Goal: Information Seeking & Learning: Learn about a topic

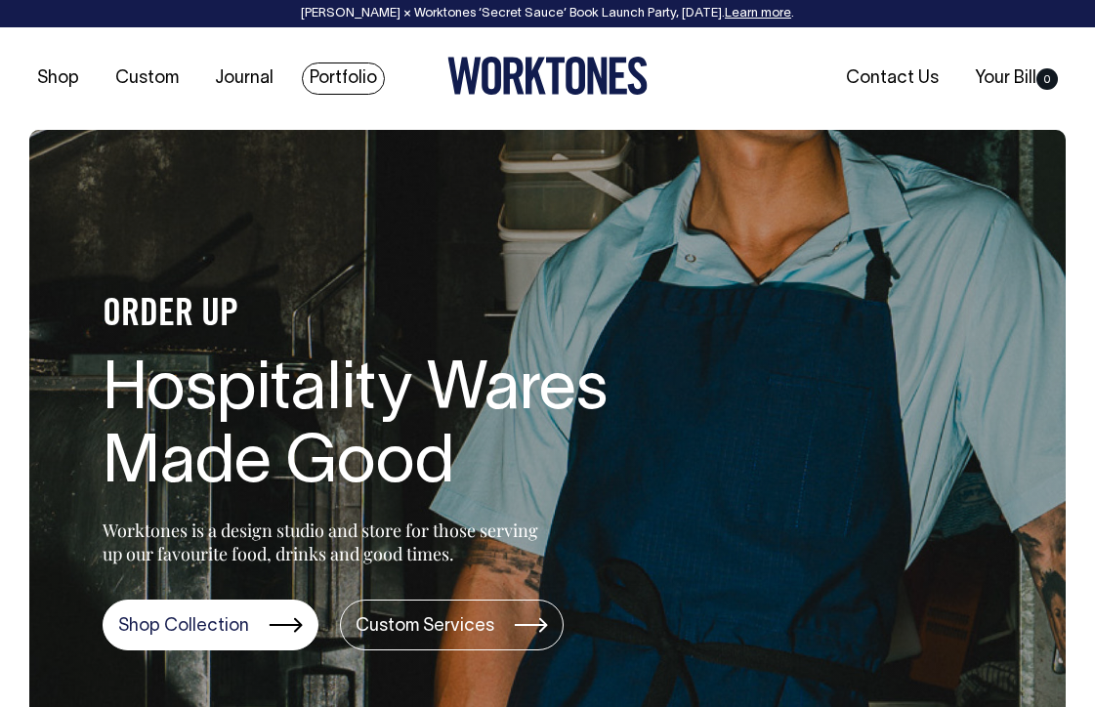
click at [327, 72] on link "Portfolio" at bounding box center [343, 78] width 83 height 32
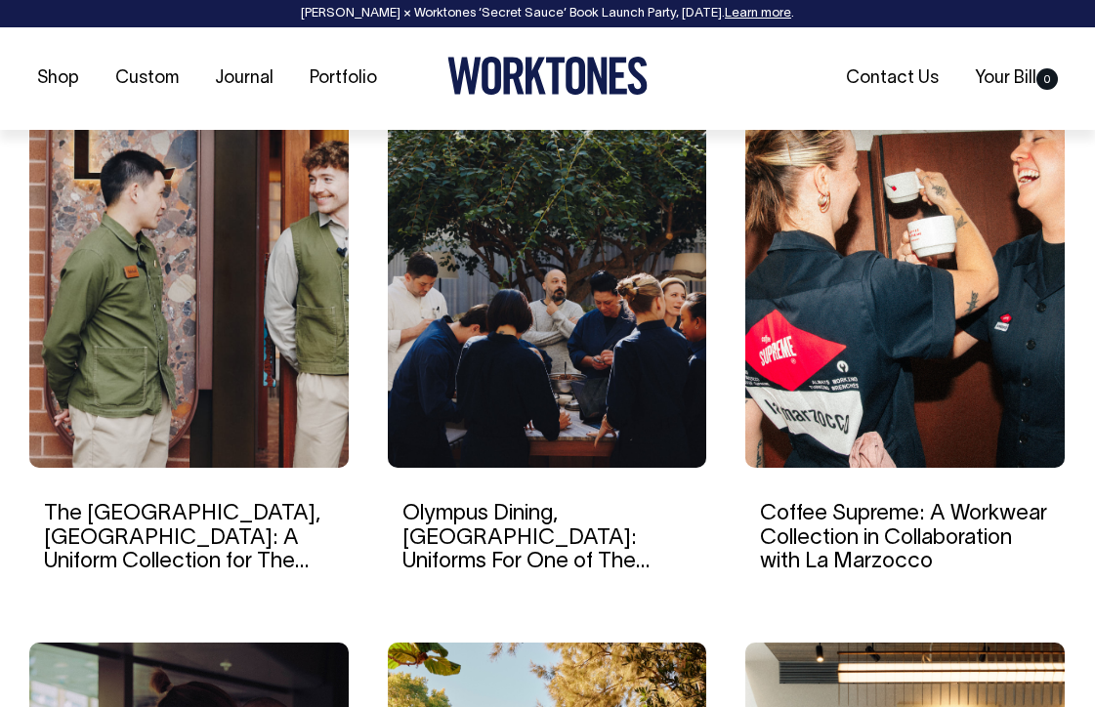
scroll to position [1330, 0]
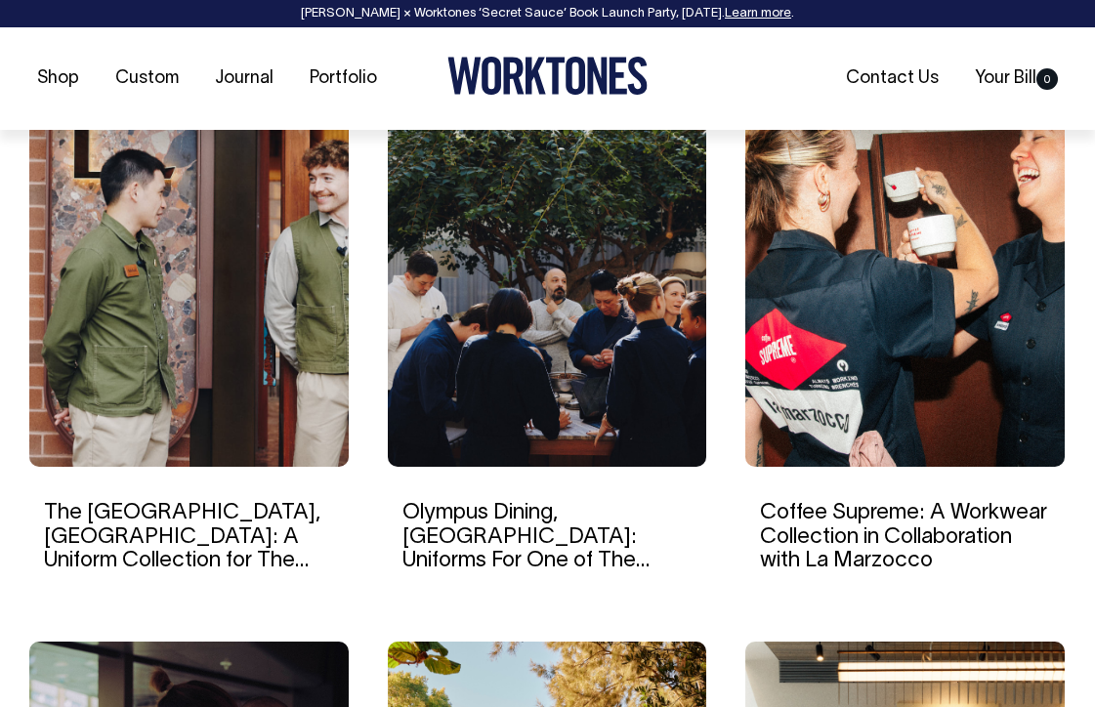
click at [892, 301] on img at bounding box center [904, 279] width 319 height 376
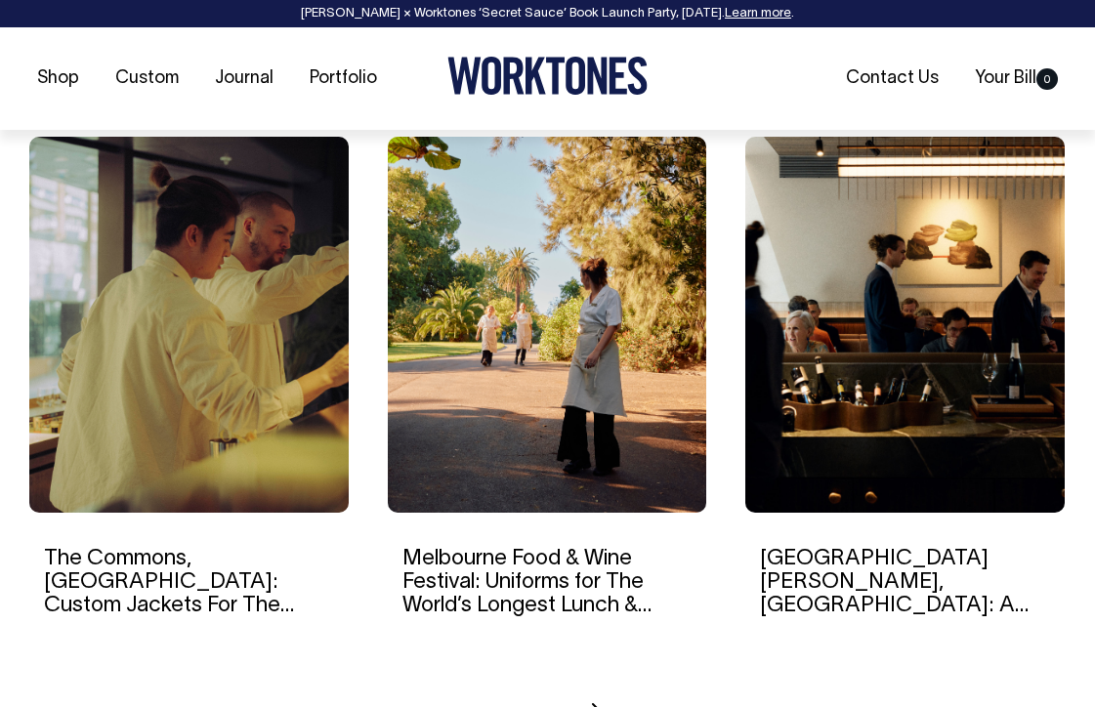
scroll to position [1836, 0]
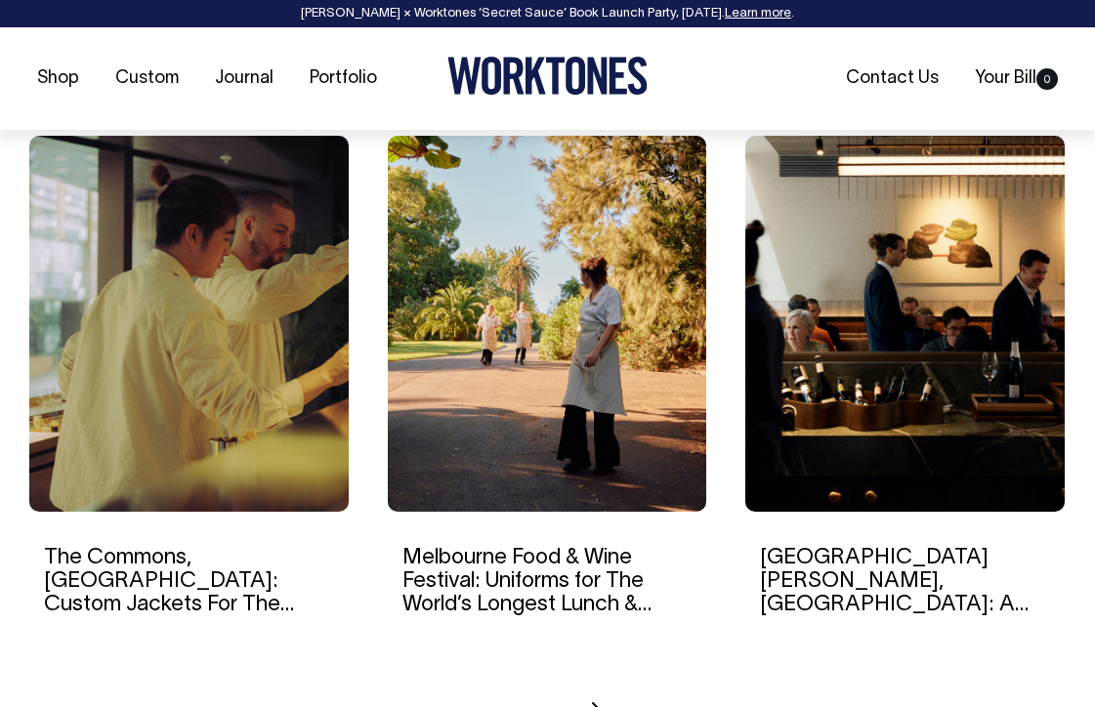
click at [236, 365] on img at bounding box center [188, 324] width 319 height 376
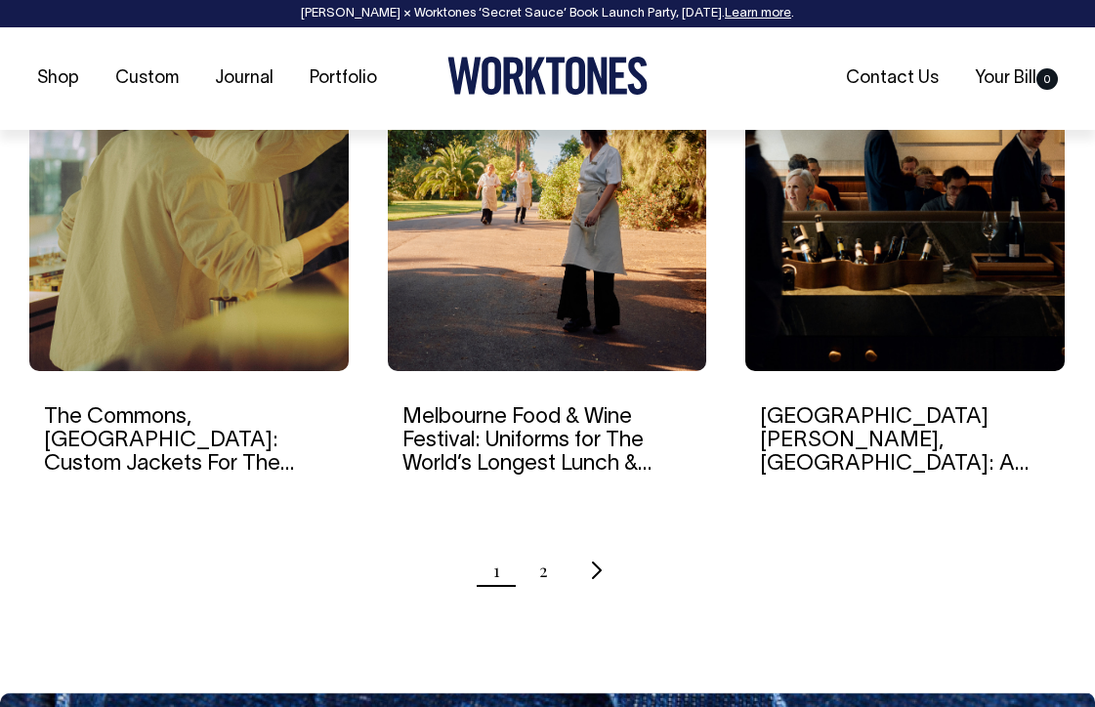
scroll to position [1977, 0]
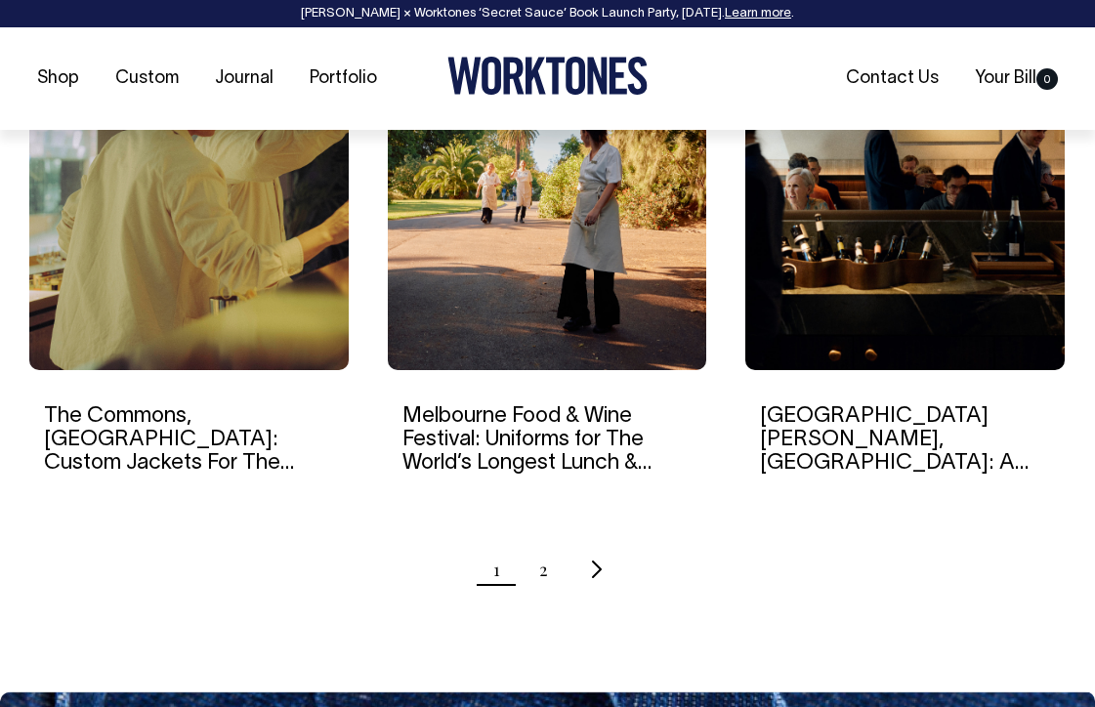
click at [868, 254] on img at bounding box center [904, 182] width 319 height 376
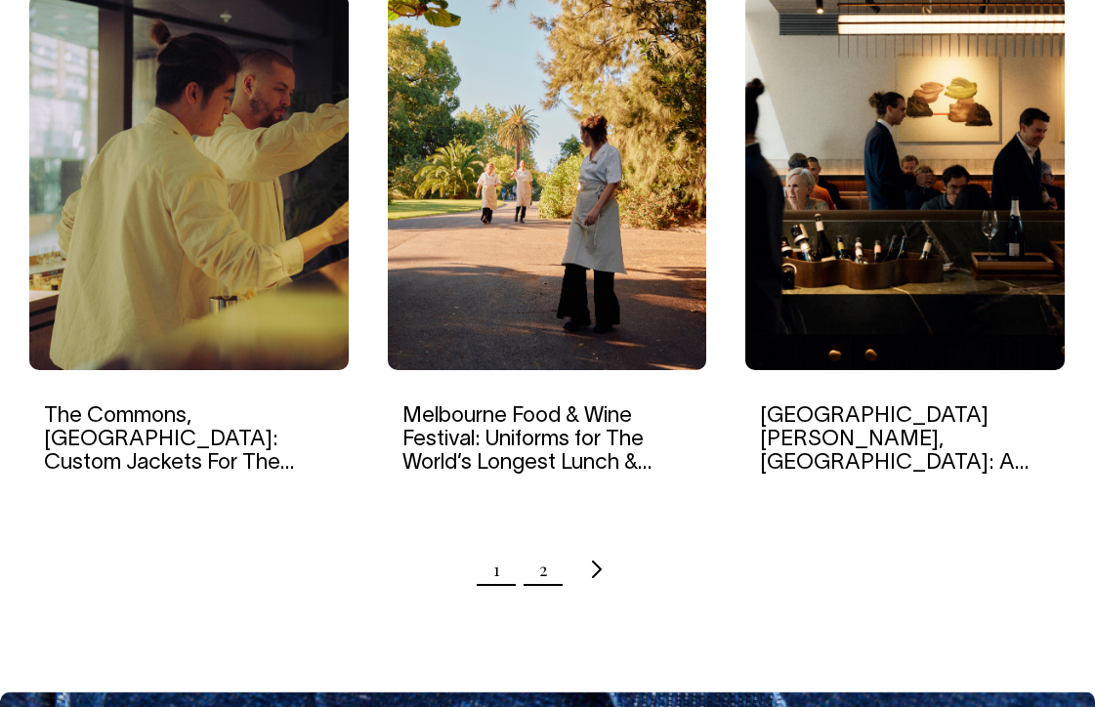
click at [541, 568] on link "2" at bounding box center [543, 569] width 9 height 49
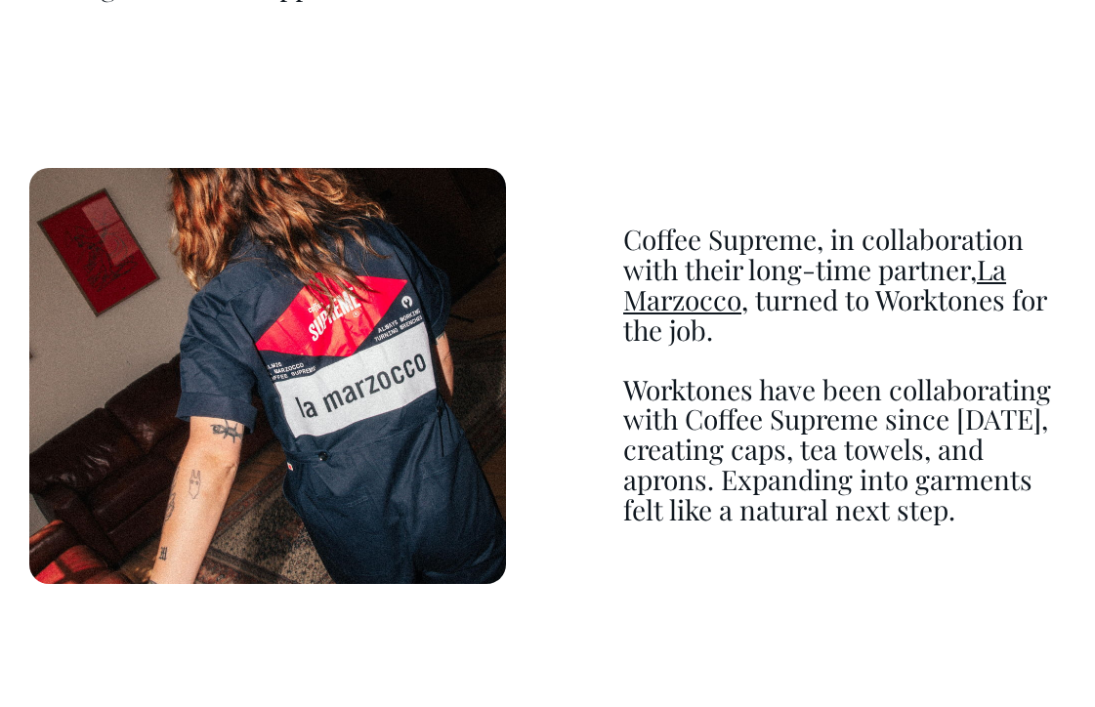
scroll to position [1706, 0]
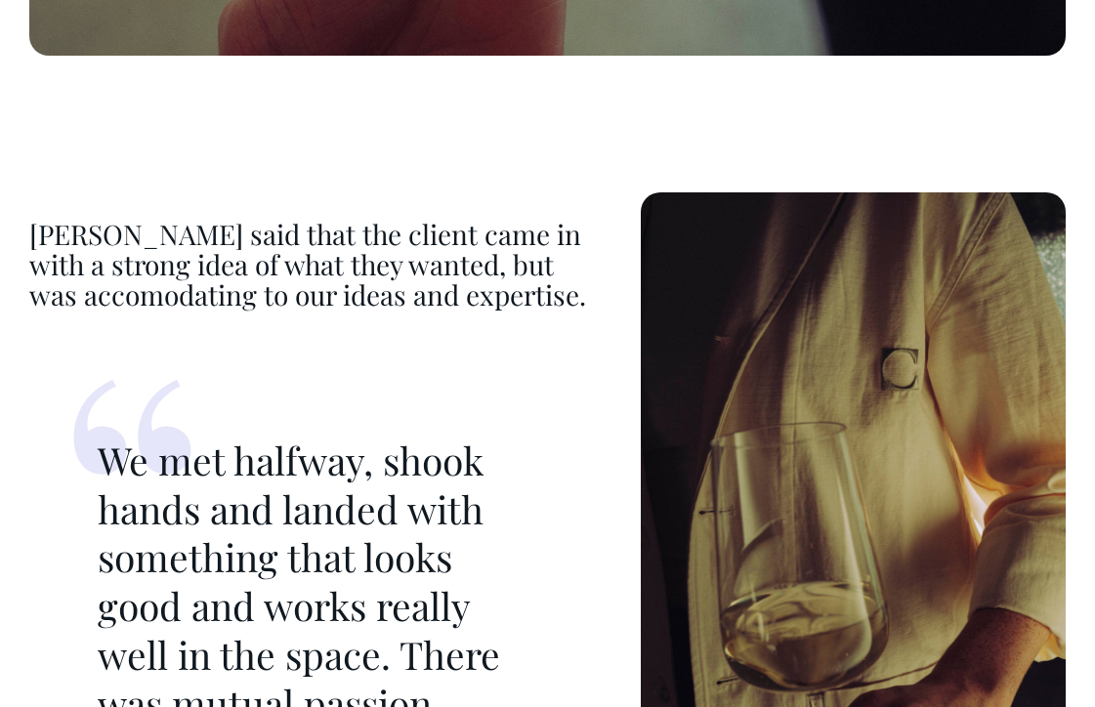
scroll to position [7867, 0]
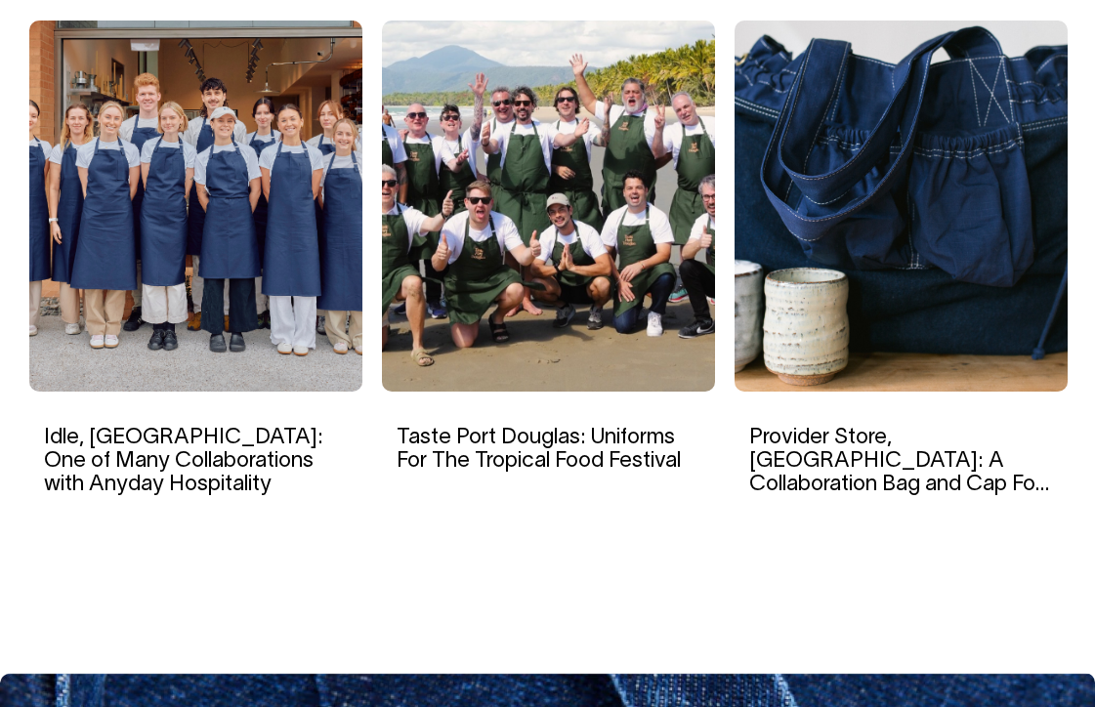
scroll to position [12303, 0]
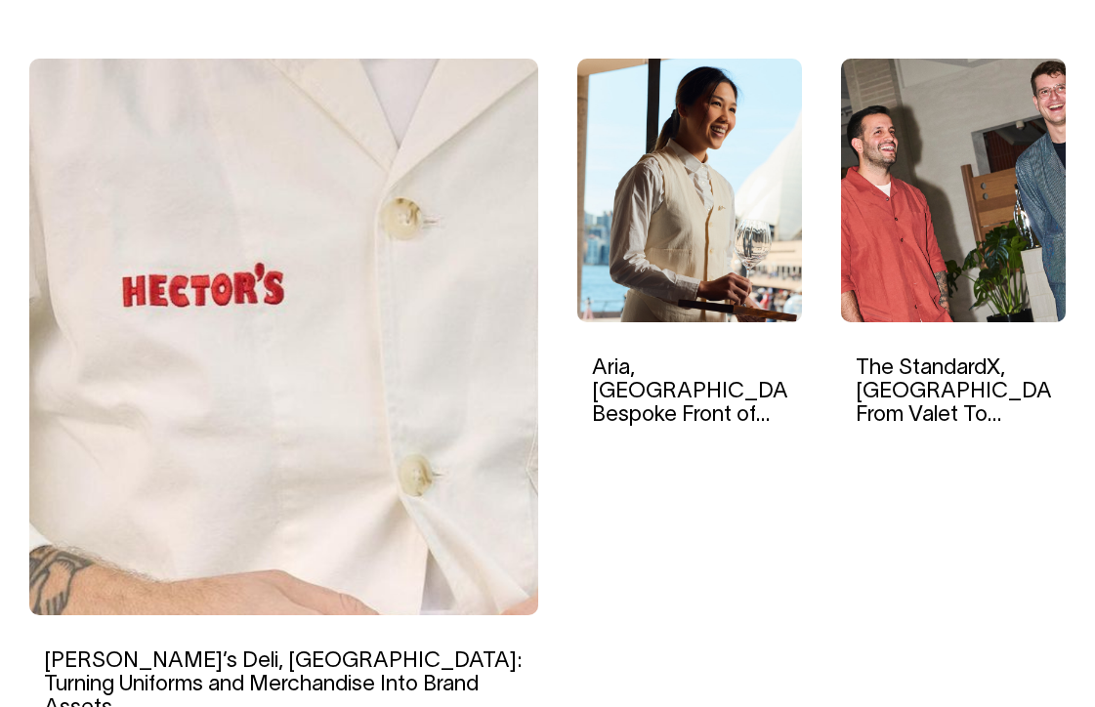
scroll to position [654, 0]
click at [281, 291] on img at bounding box center [283, 338] width 509 height 557
click at [650, 250] on img at bounding box center [689, 192] width 225 height 264
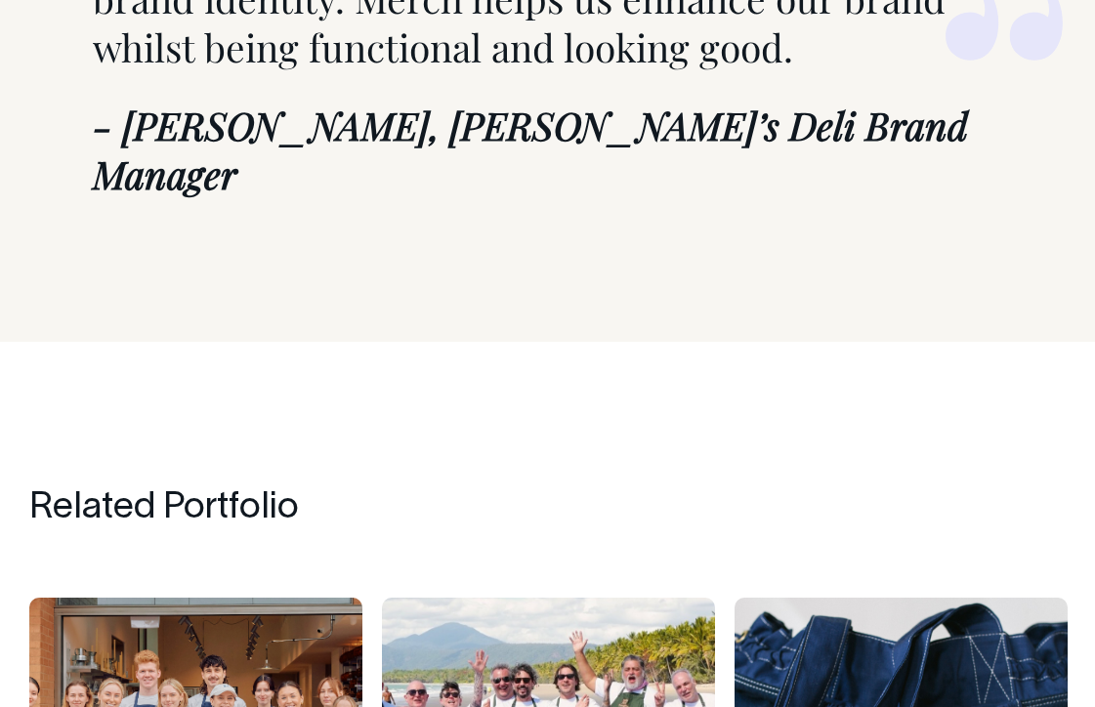
scroll to position [8795, 0]
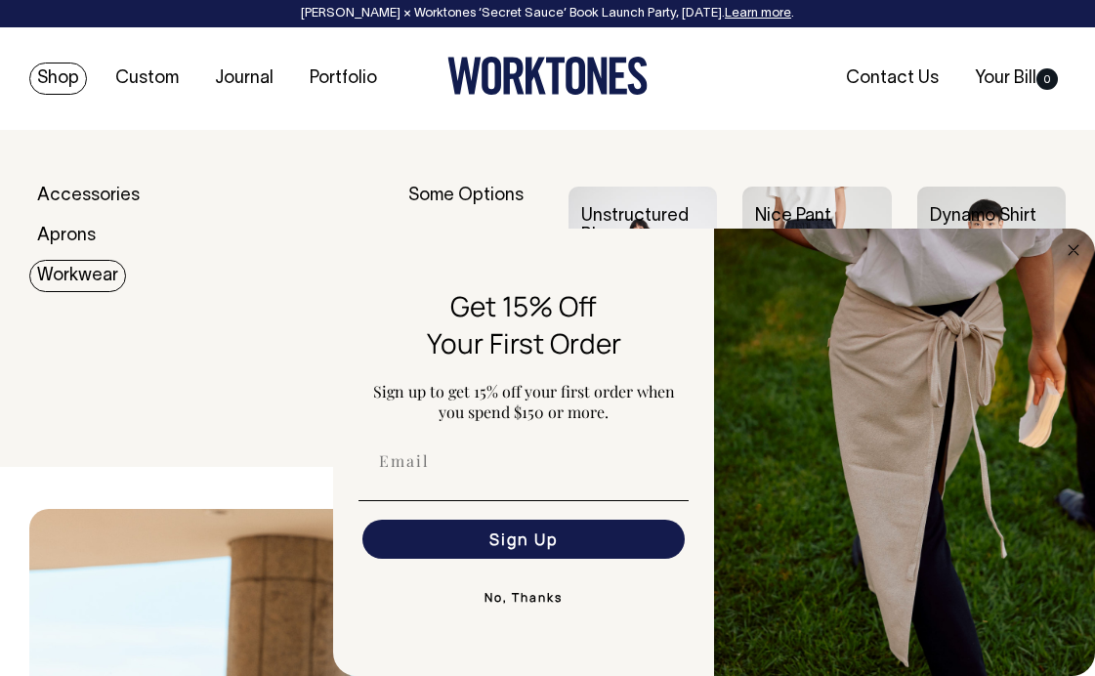
click at [74, 278] on link "Workwear" at bounding box center [77, 276] width 97 height 32
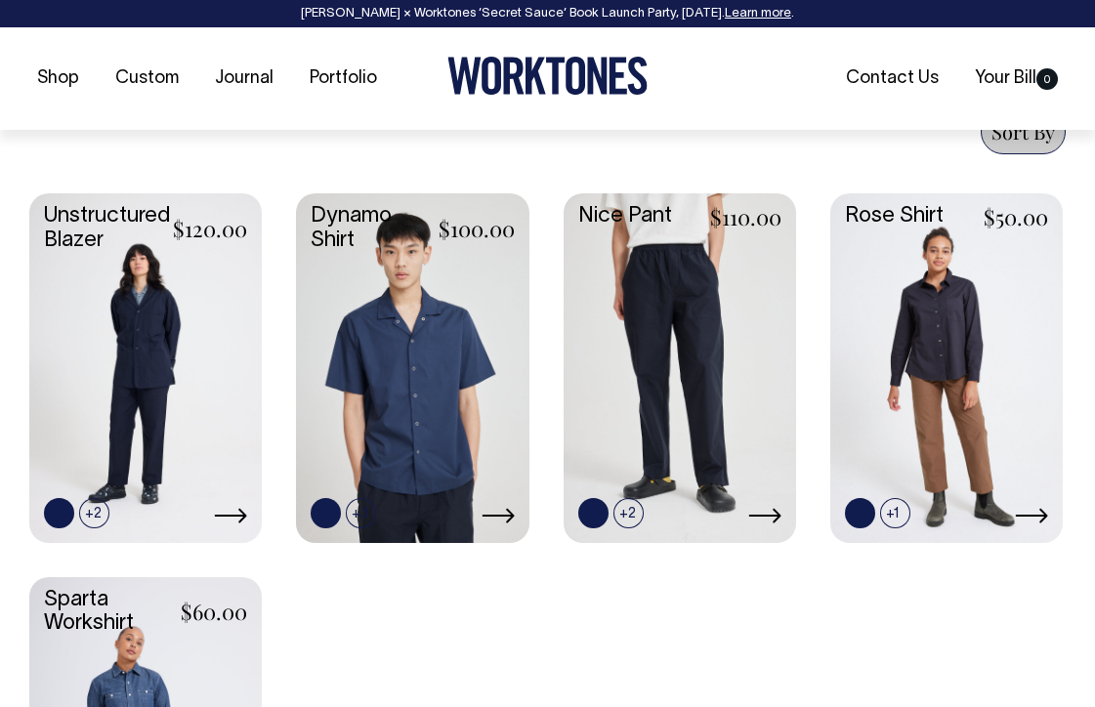
scroll to position [939, 0]
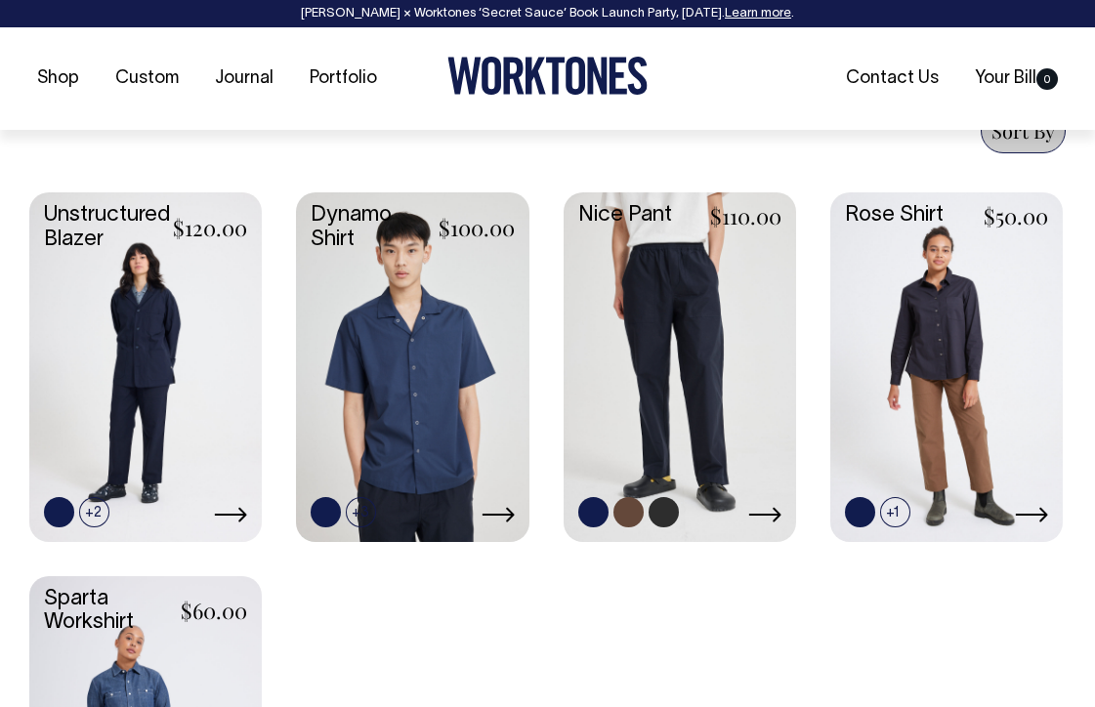
click at [642, 293] on link at bounding box center [679, 364] width 232 height 345
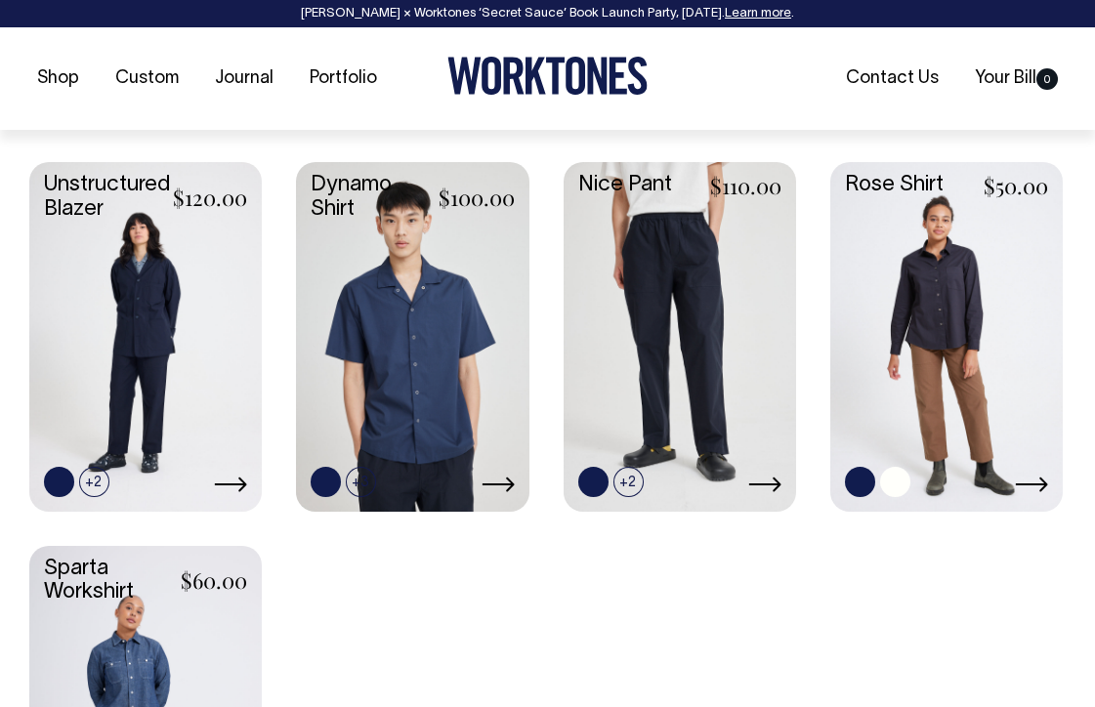
scroll to position [971, 0]
click at [919, 328] on link at bounding box center [946, 333] width 232 height 345
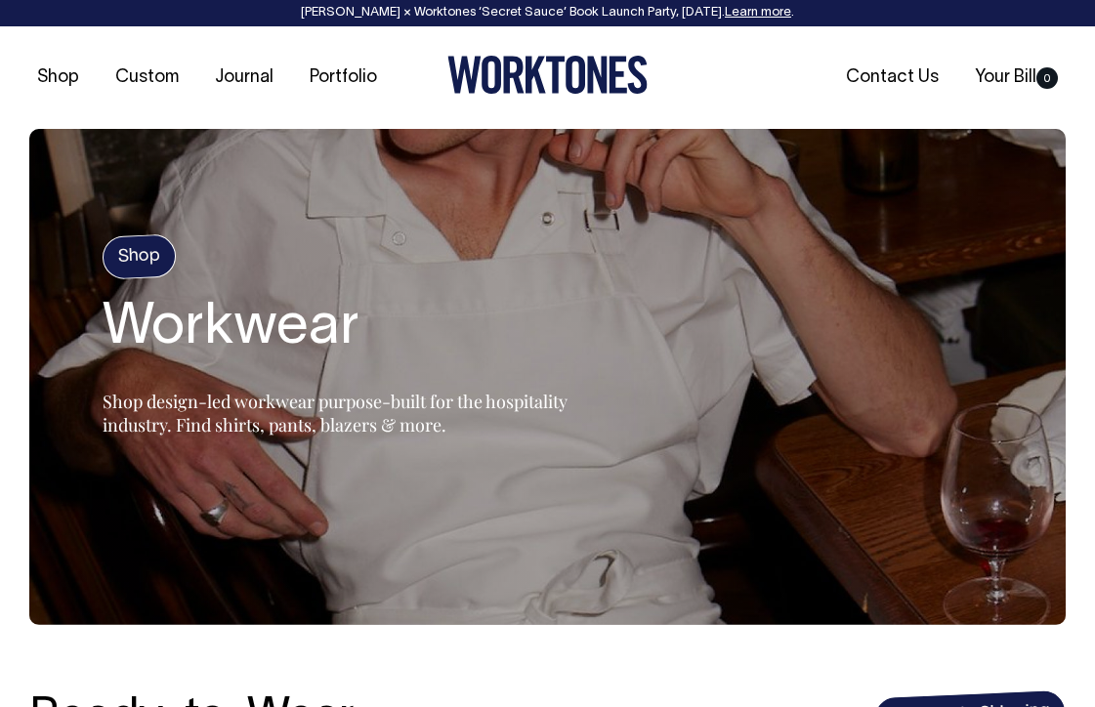
scroll to position [0, 0]
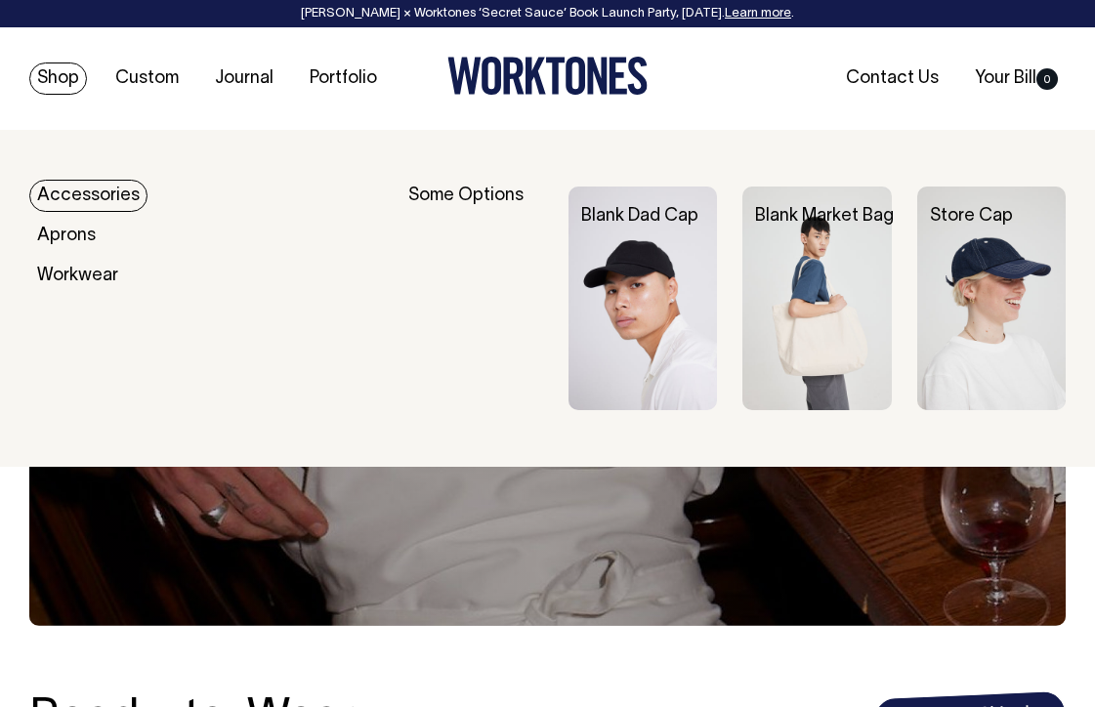
click at [88, 185] on link "Accessories" at bounding box center [88, 196] width 118 height 32
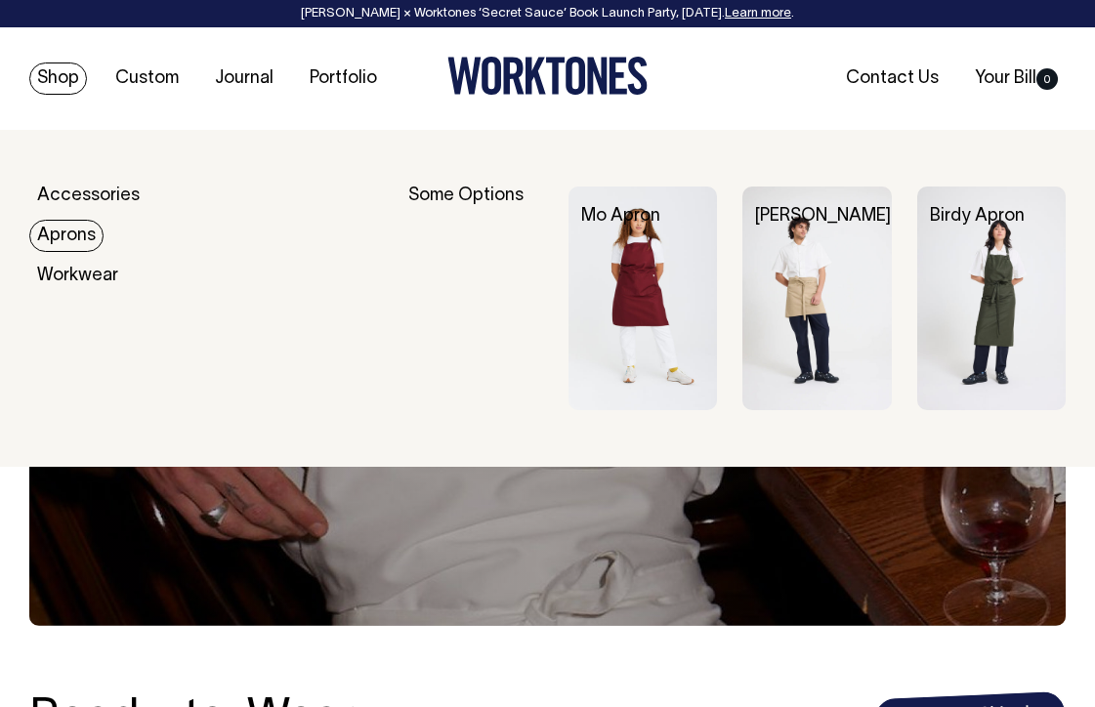
click at [71, 228] on link "Aprons" at bounding box center [66, 236] width 74 height 32
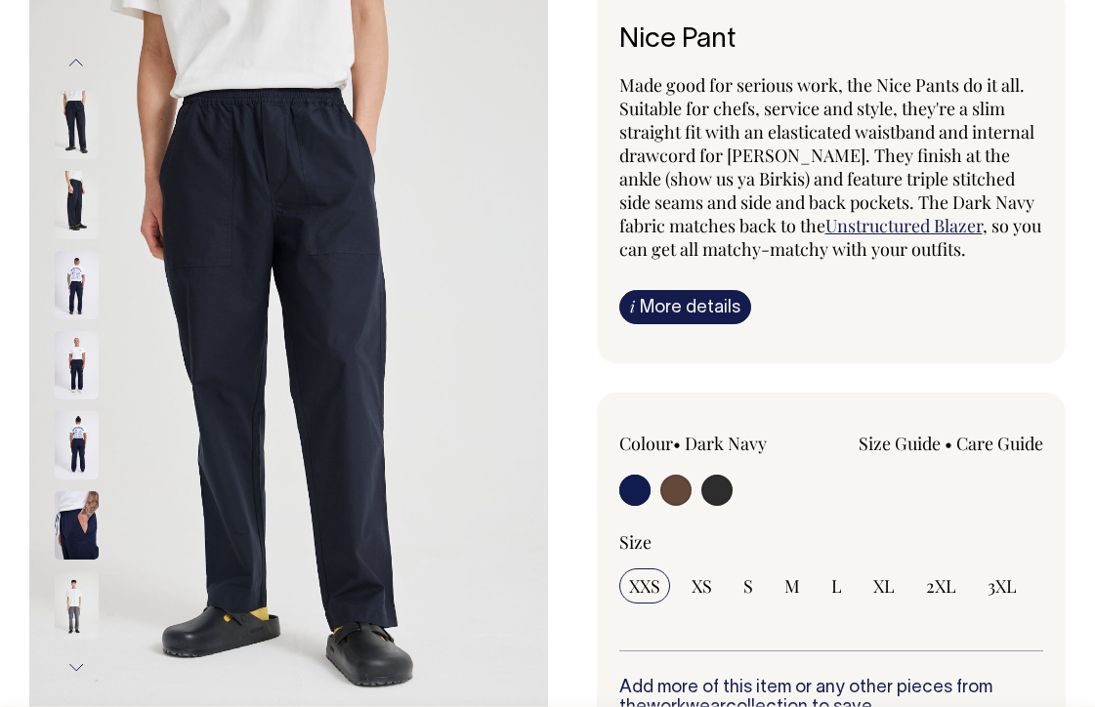
scroll to position [154, 0]
click at [717, 492] on input "radio" at bounding box center [716, 489] width 31 height 31
radio input "true"
select select "Charcoal"
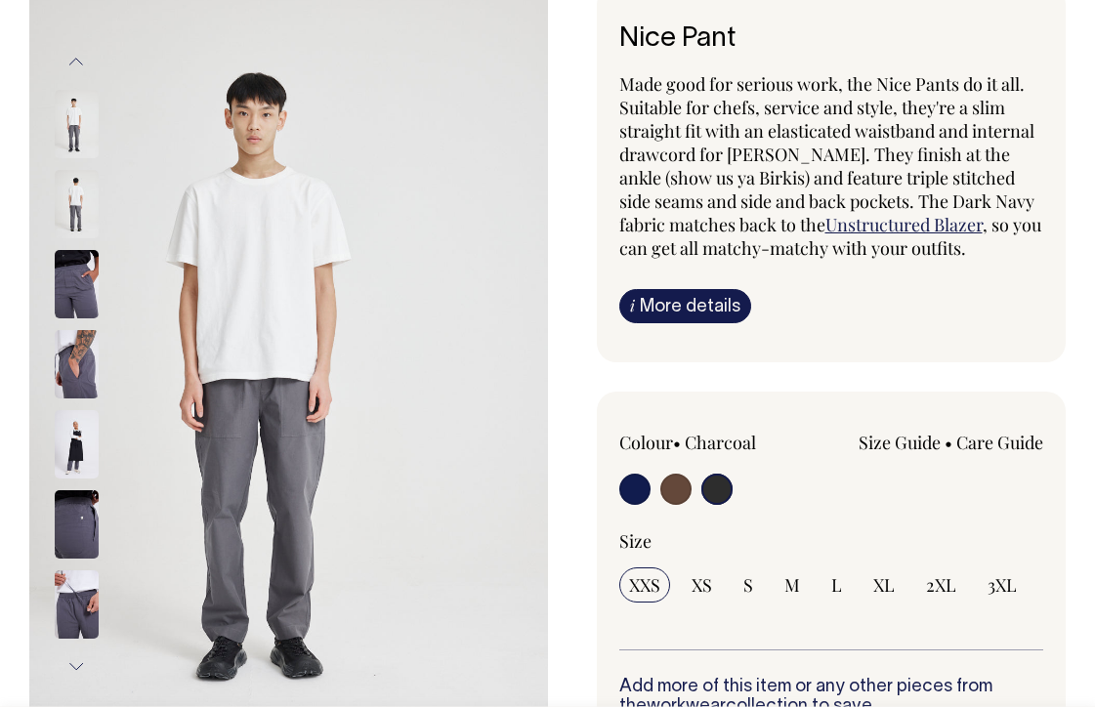
click at [671, 486] on input "radio" at bounding box center [675, 489] width 31 height 31
radio input "true"
radio input "false"
radio input "true"
select select "Chocolate"
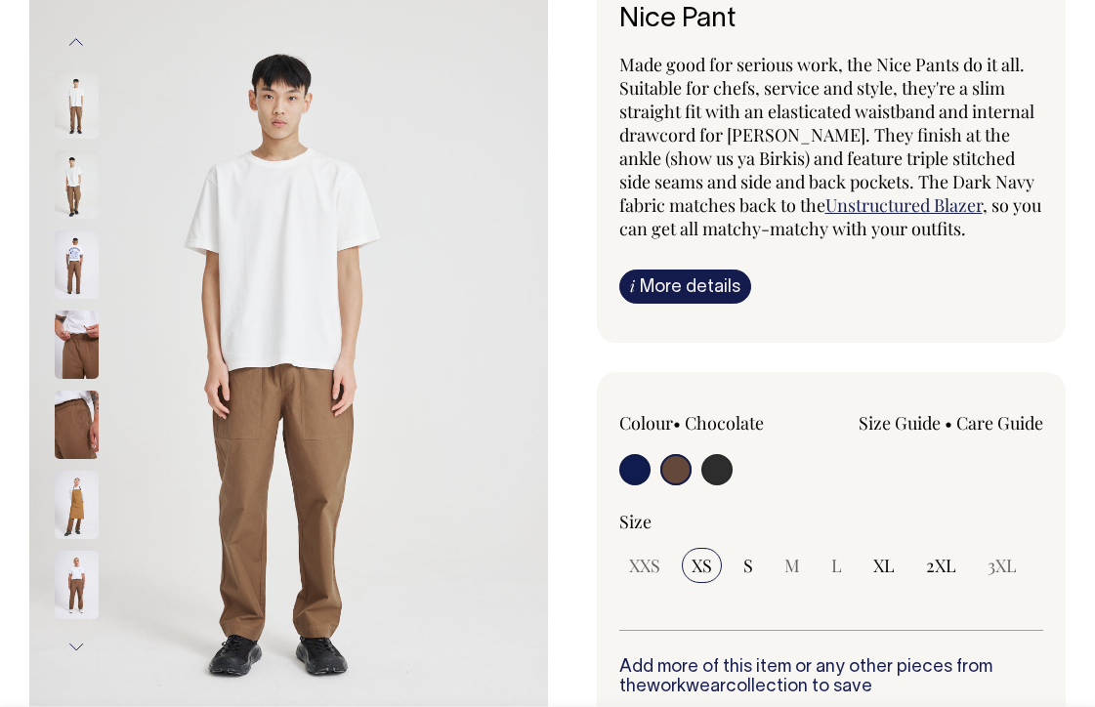
scroll to position [173, 0]
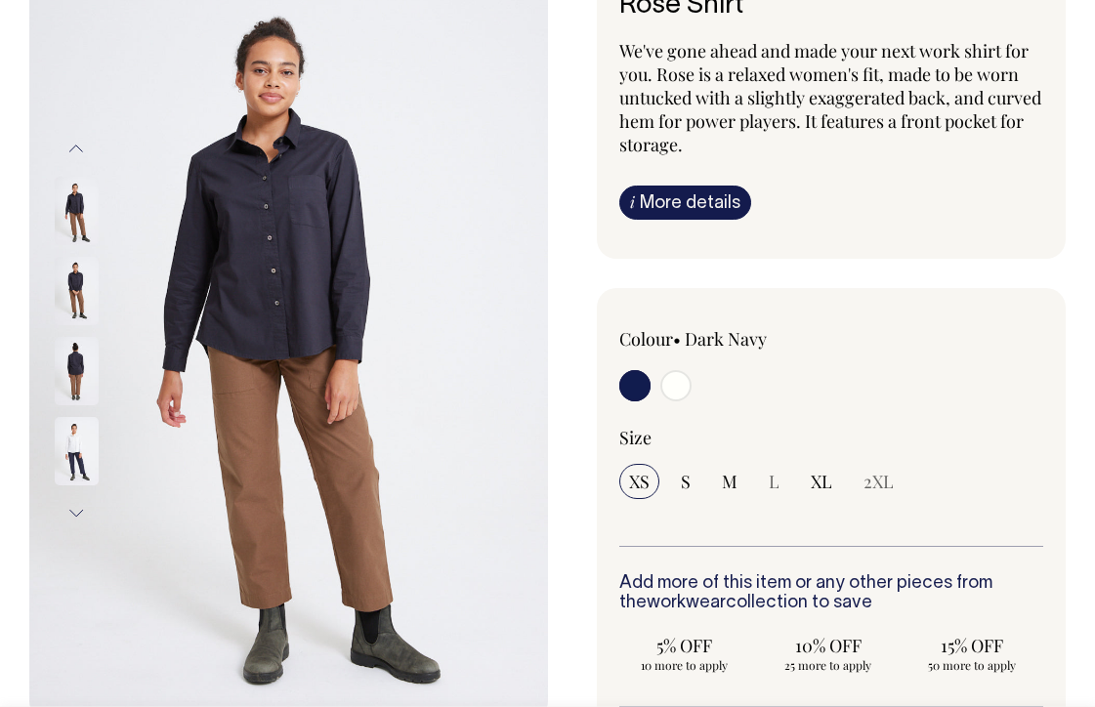
scroll to position [188, 0]
click at [68, 368] on img at bounding box center [77, 370] width 44 height 68
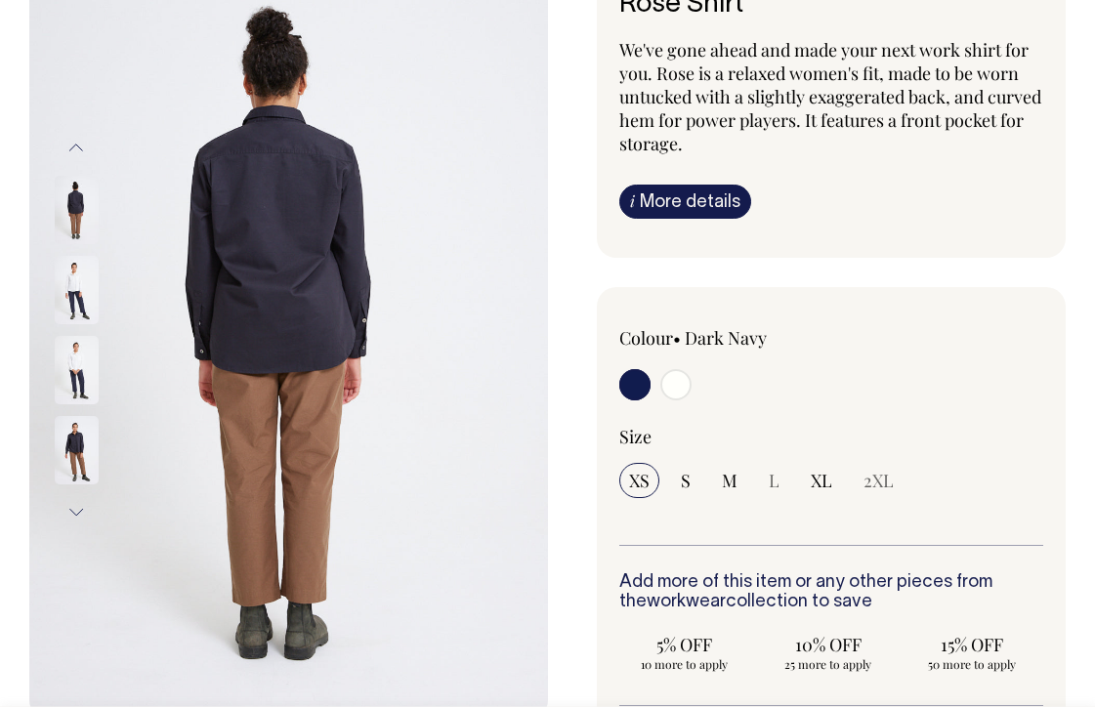
click at [81, 442] on img at bounding box center [77, 450] width 44 height 68
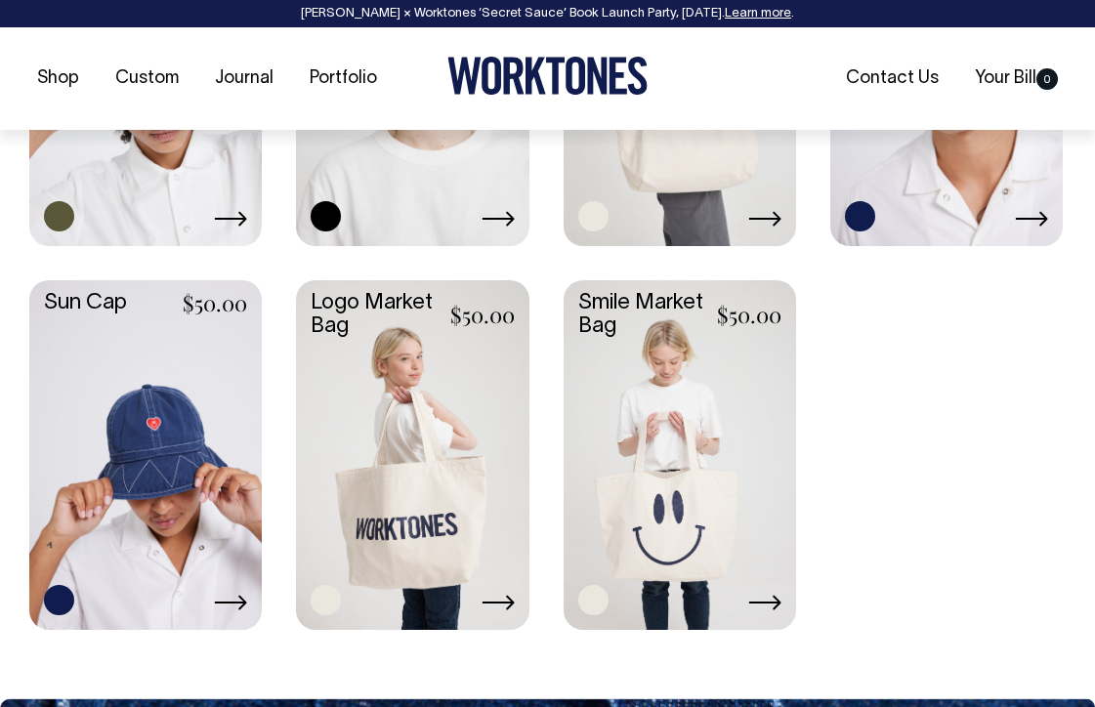
scroll to position [1619, 0]
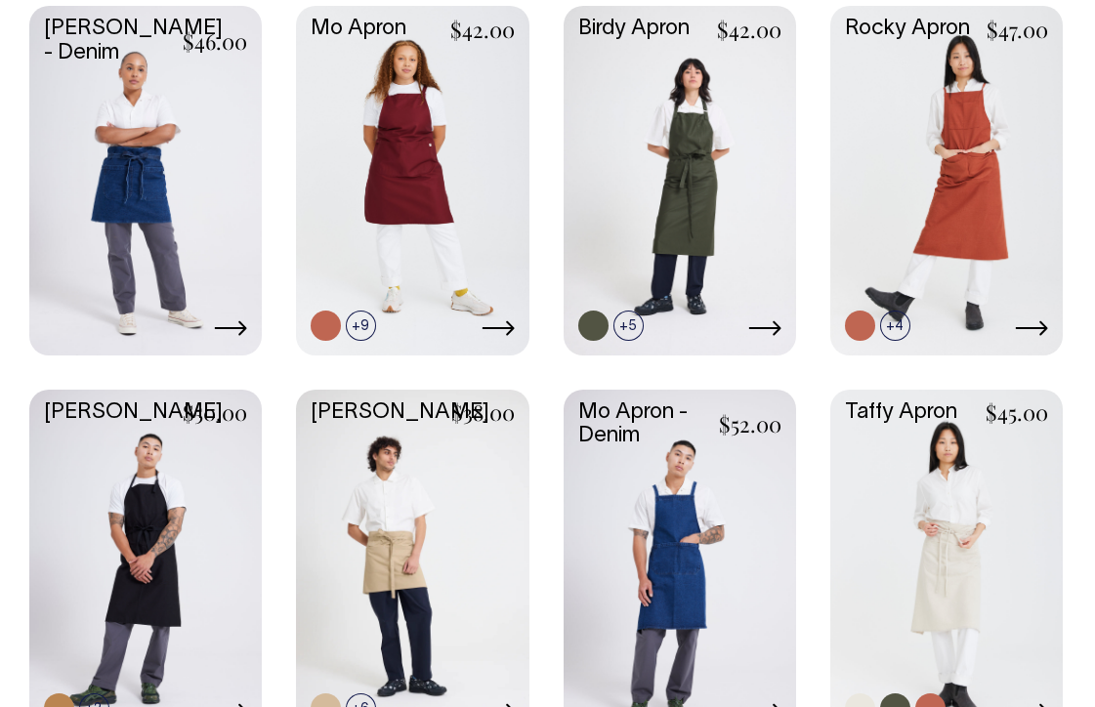
scroll to position [1125, 0]
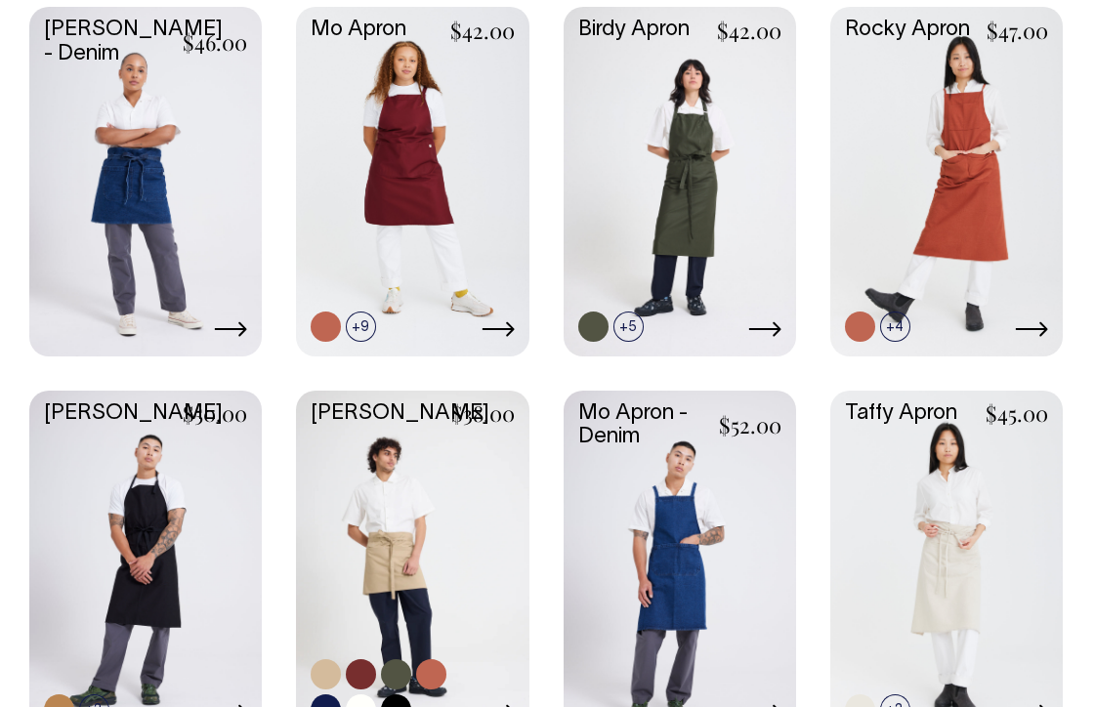
click at [458, 475] on link at bounding box center [412, 563] width 232 height 345
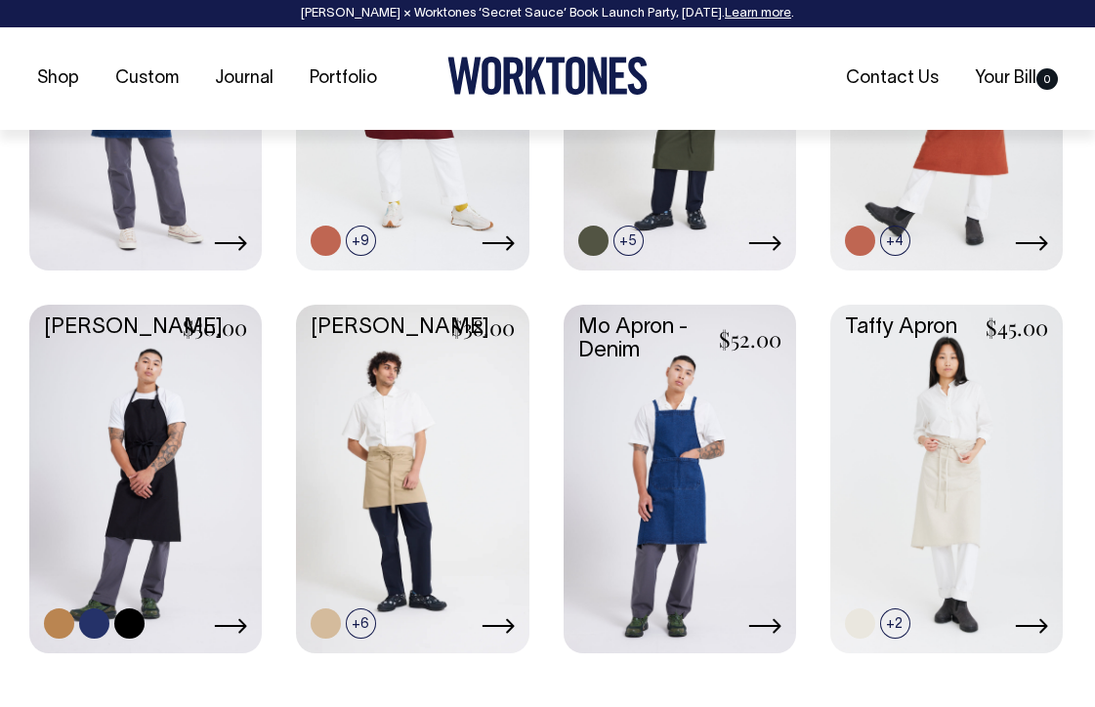
scroll to position [1212, 0]
click at [169, 413] on link at bounding box center [145, 476] width 232 height 345
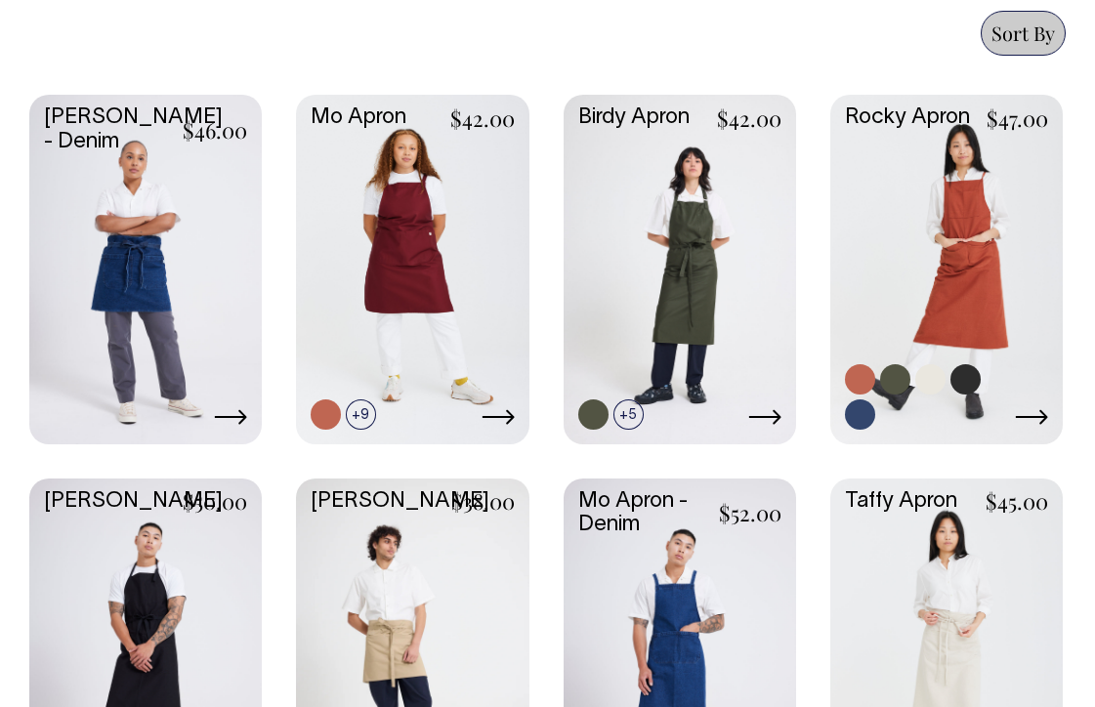
scroll to position [1036, 0]
click at [921, 221] on link at bounding box center [946, 268] width 232 height 345
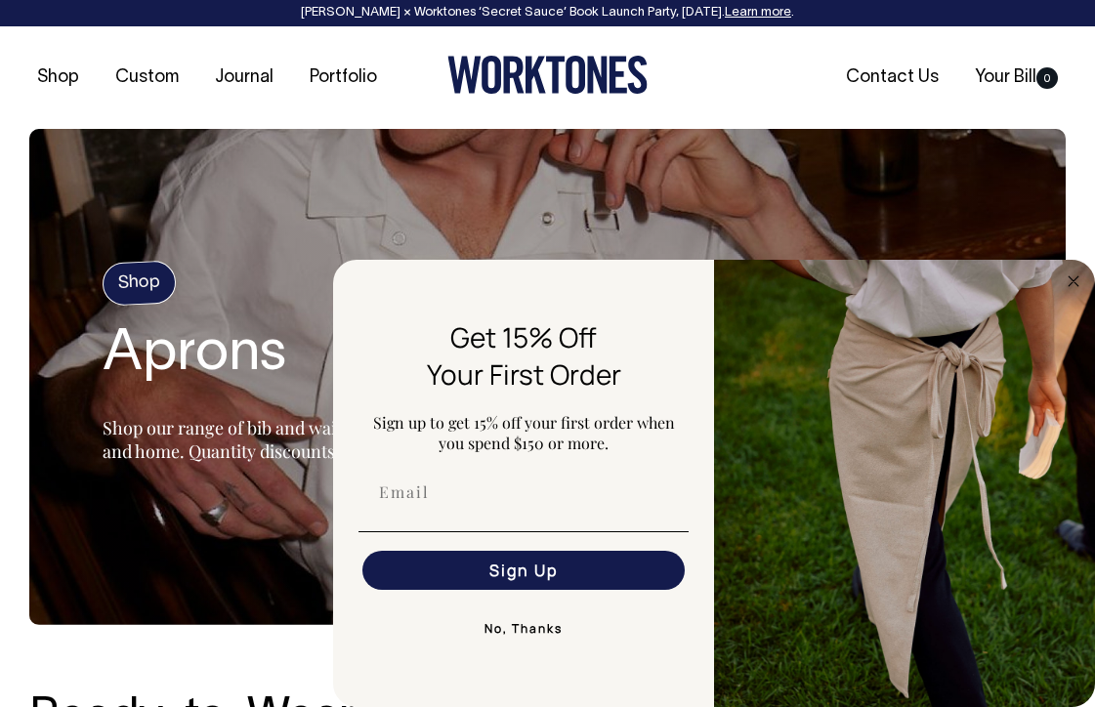
scroll to position [0, 0]
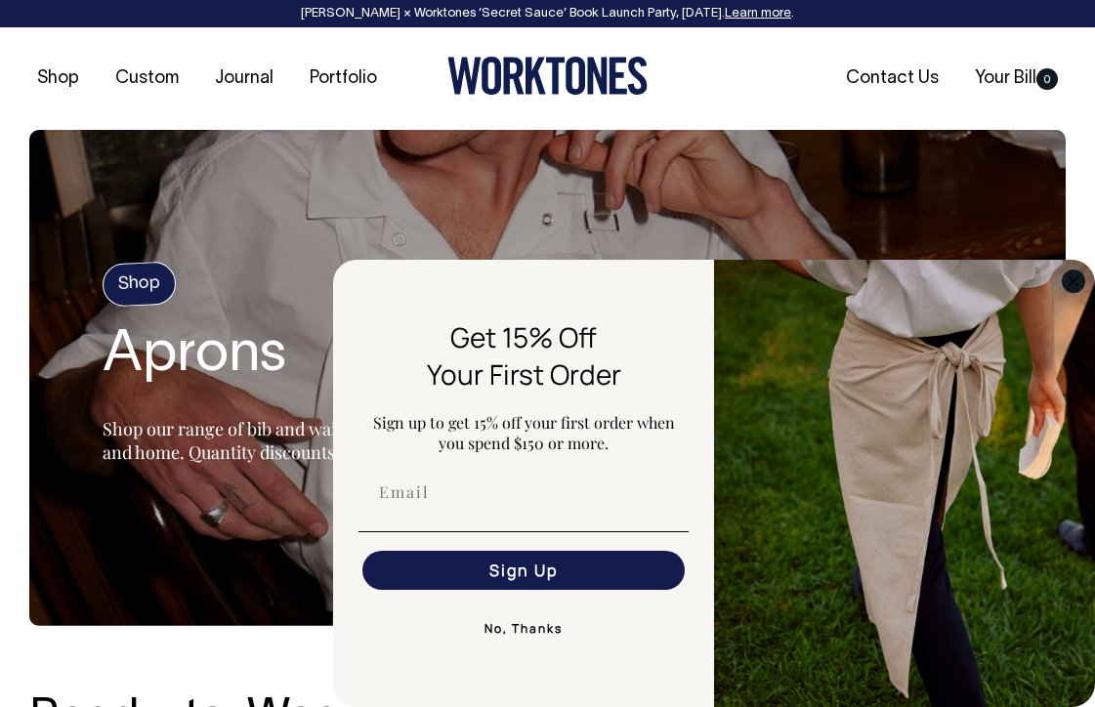
click at [1064, 276] on circle "Close dialog" at bounding box center [1073, 280] width 22 height 22
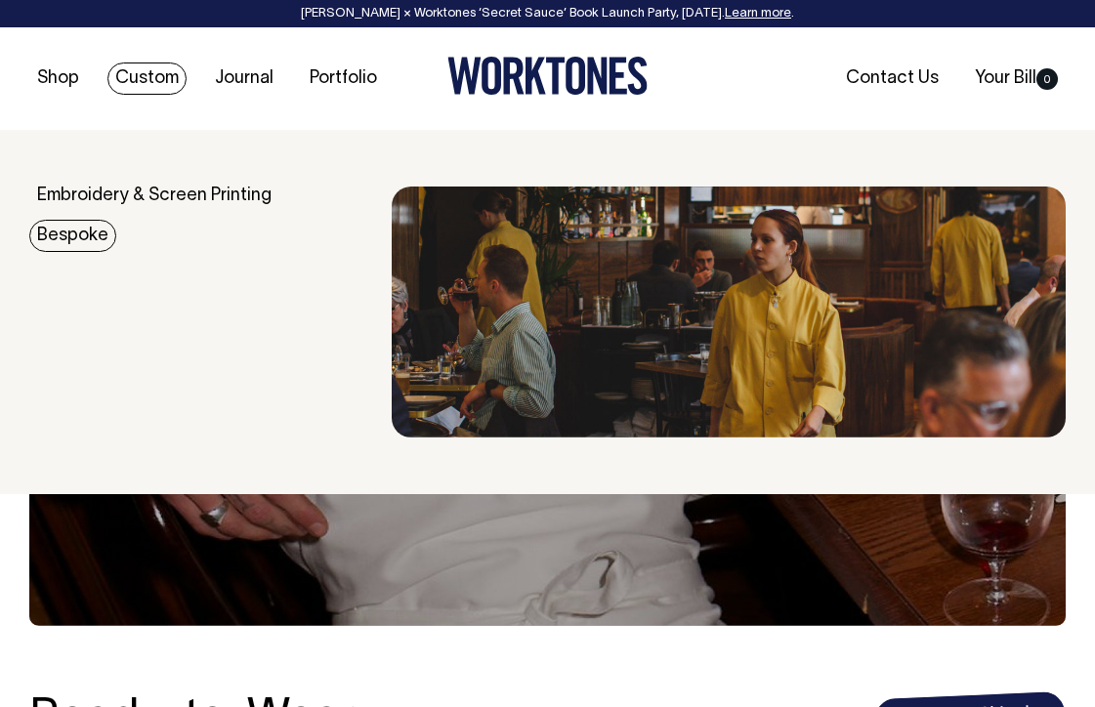
click at [67, 232] on link "Bespoke" at bounding box center [72, 236] width 87 height 32
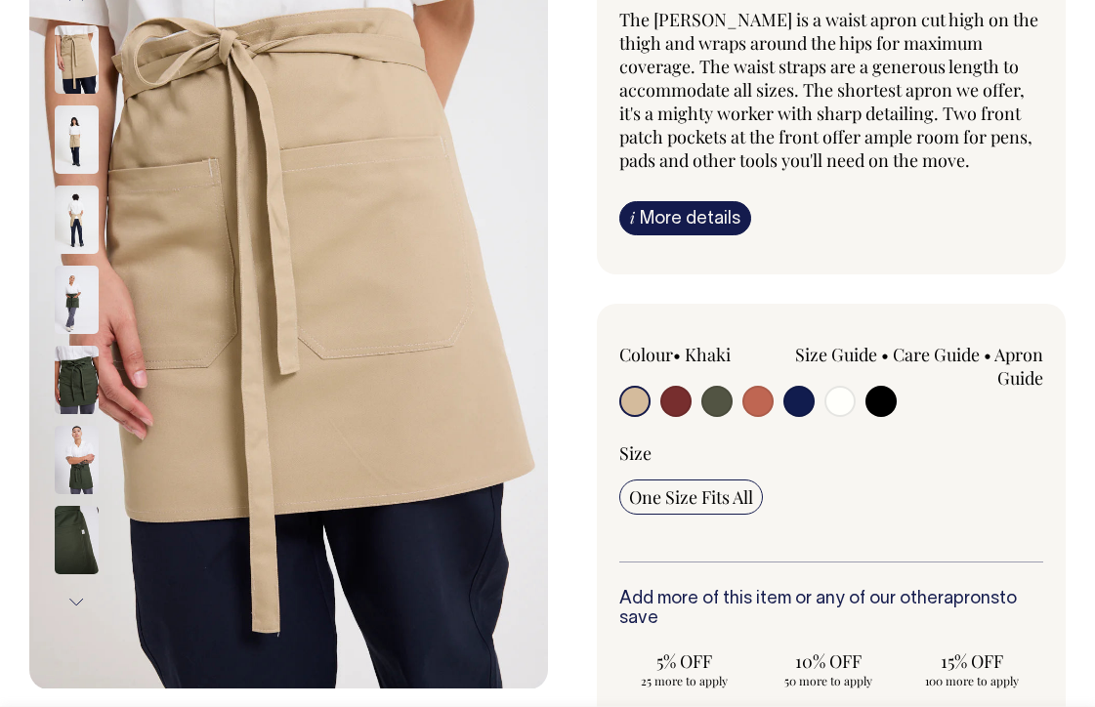
scroll to position [220, 0]
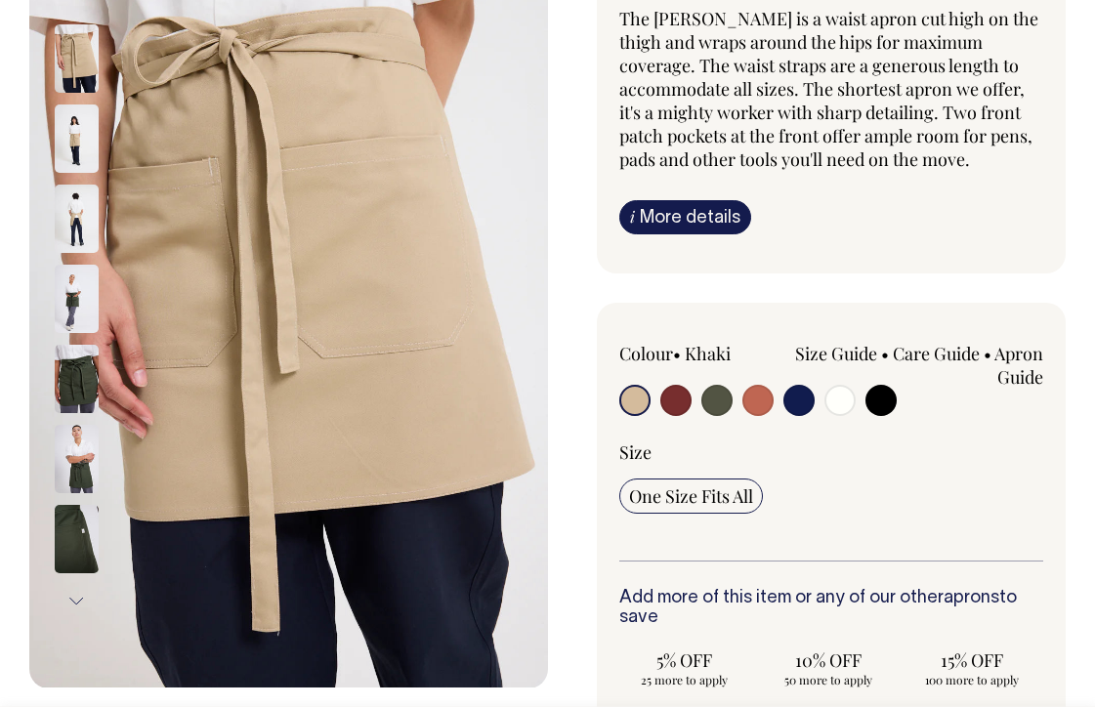
click at [84, 473] on img at bounding box center [77, 459] width 44 height 68
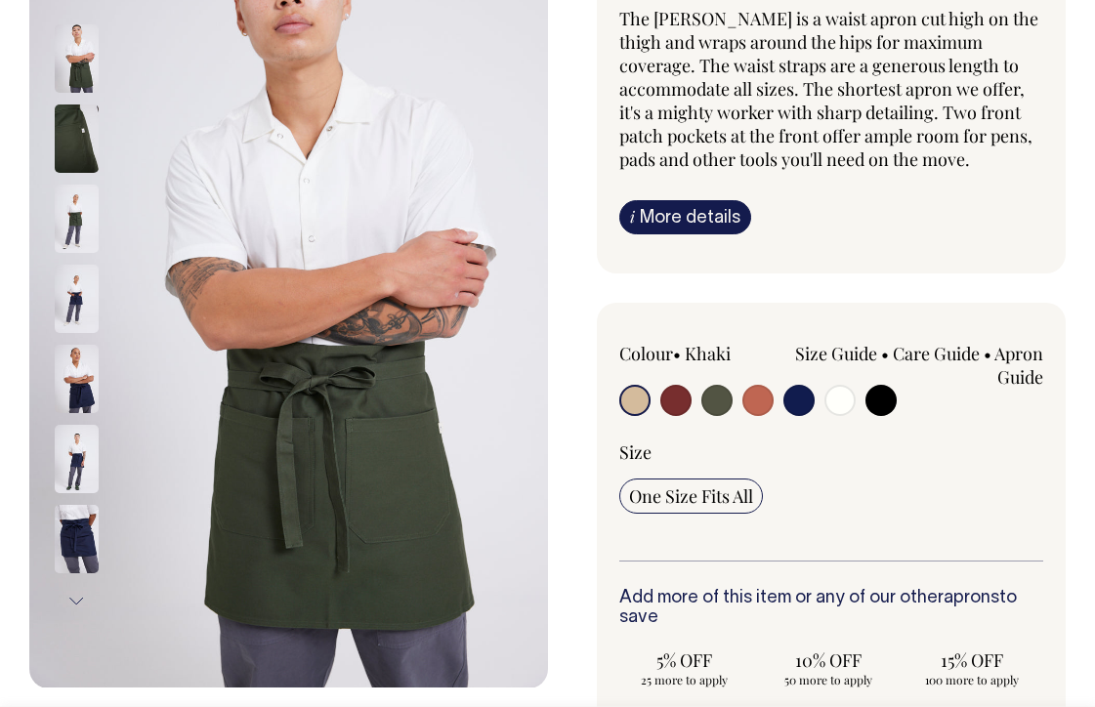
click at [71, 541] on img at bounding box center [77, 539] width 44 height 68
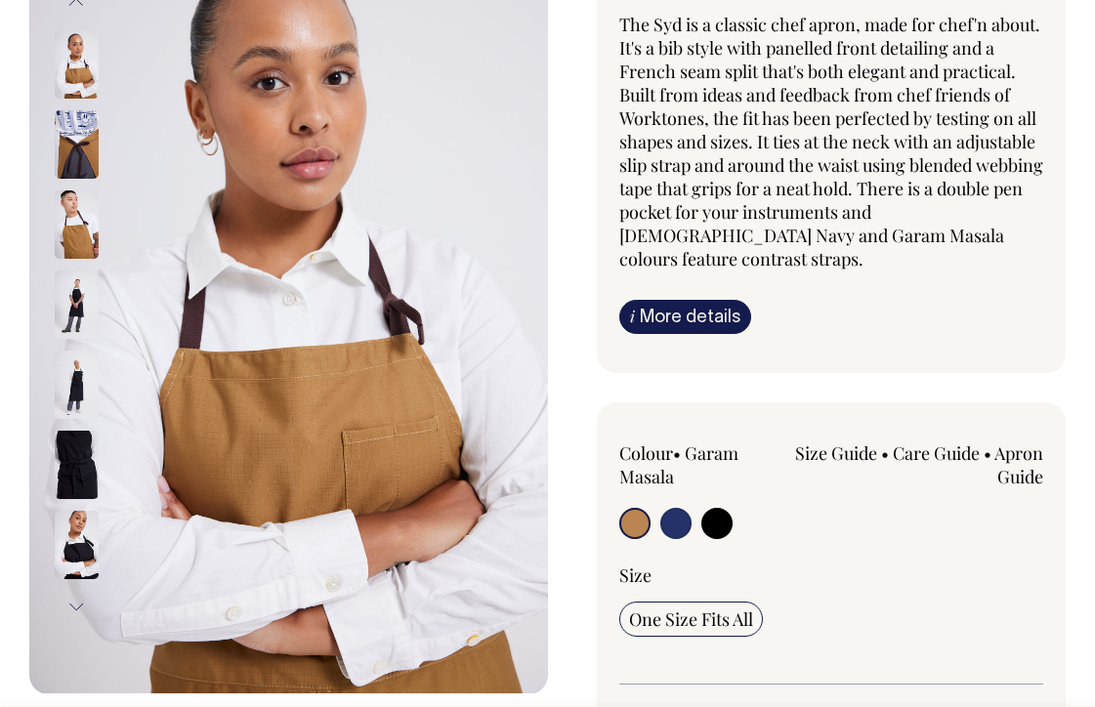
scroll to position [215, 0]
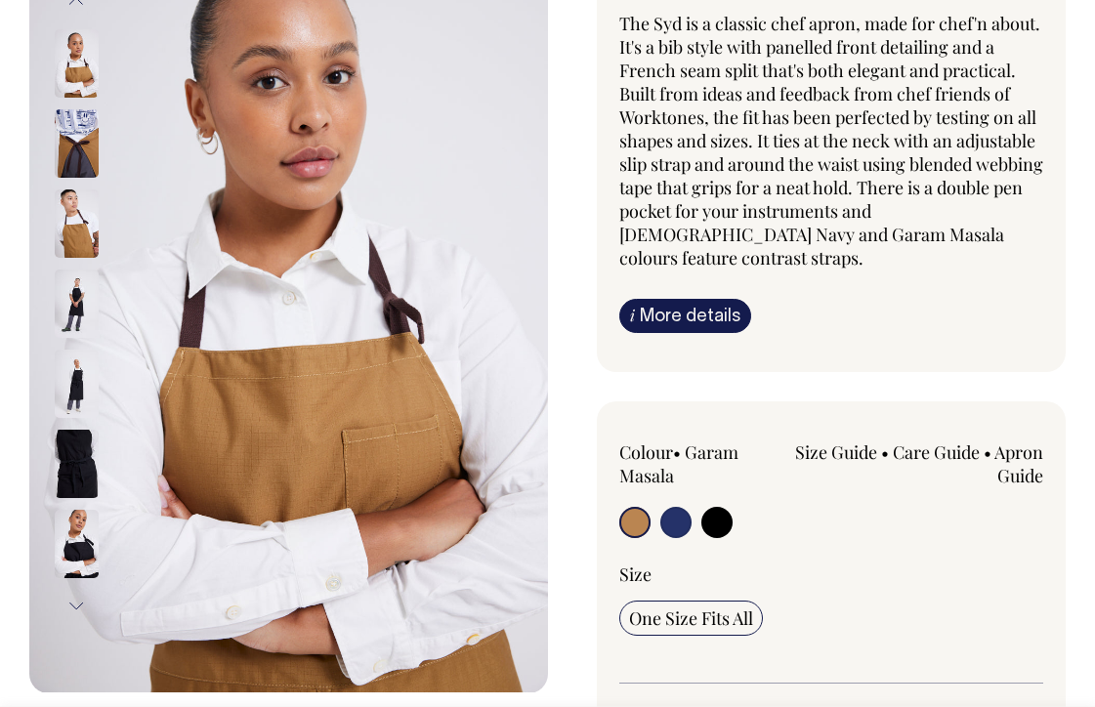
click at [69, 455] on img at bounding box center [77, 464] width 44 height 68
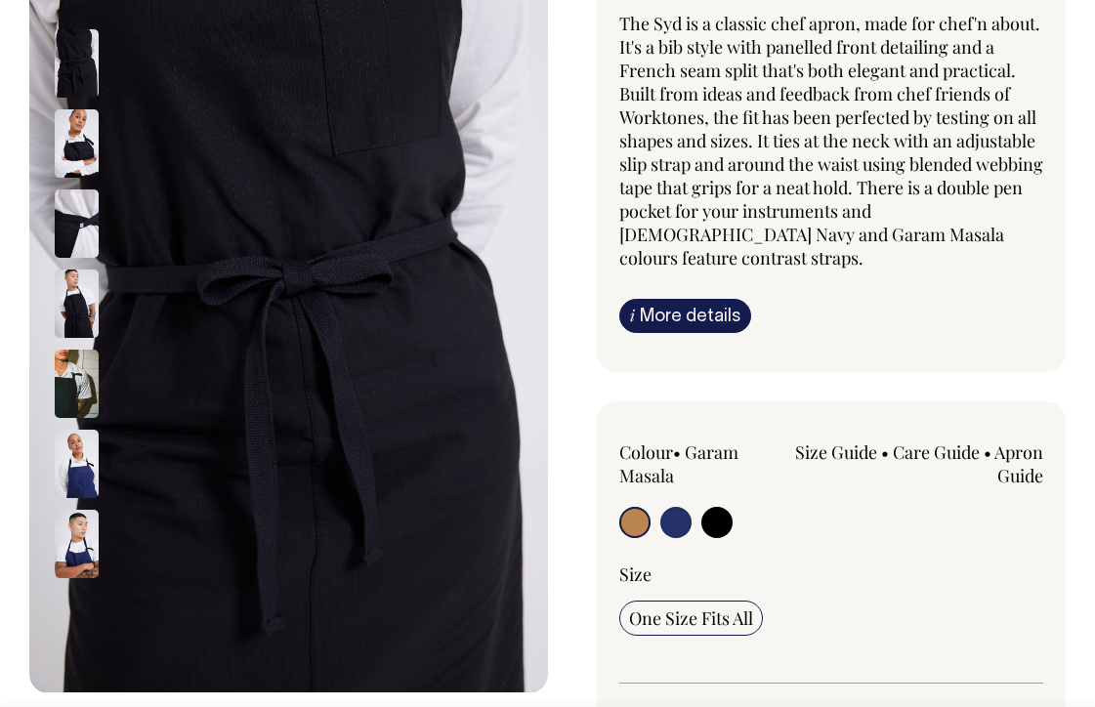
click at [68, 546] on img at bounding box center [77, 544] width 44 height 68
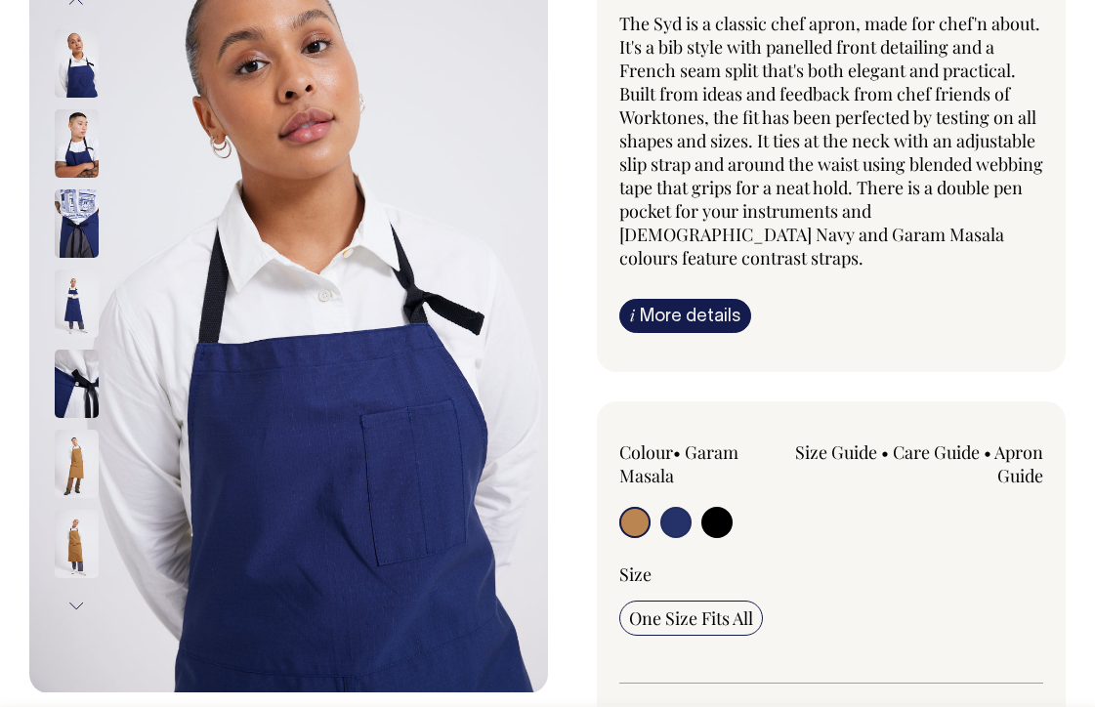
click at [66, 377] on img at bounding box center [77, 384] width 44 height 68
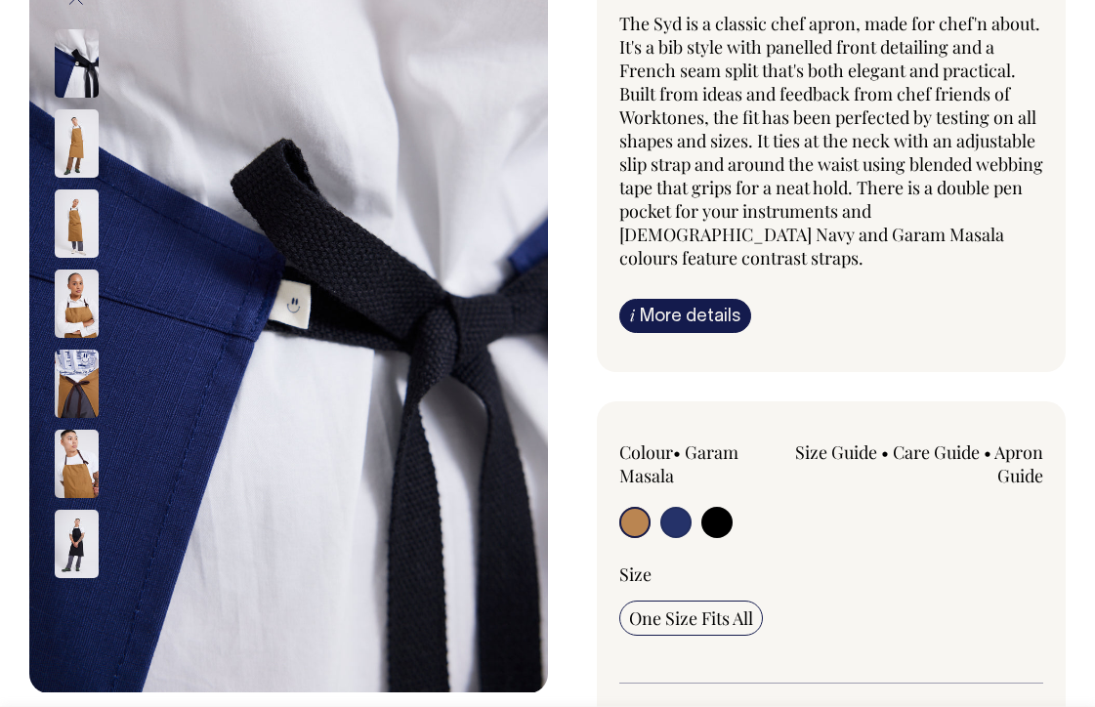
click at [76, 534] on img at bounding box center [77, 544] width 44 height 68
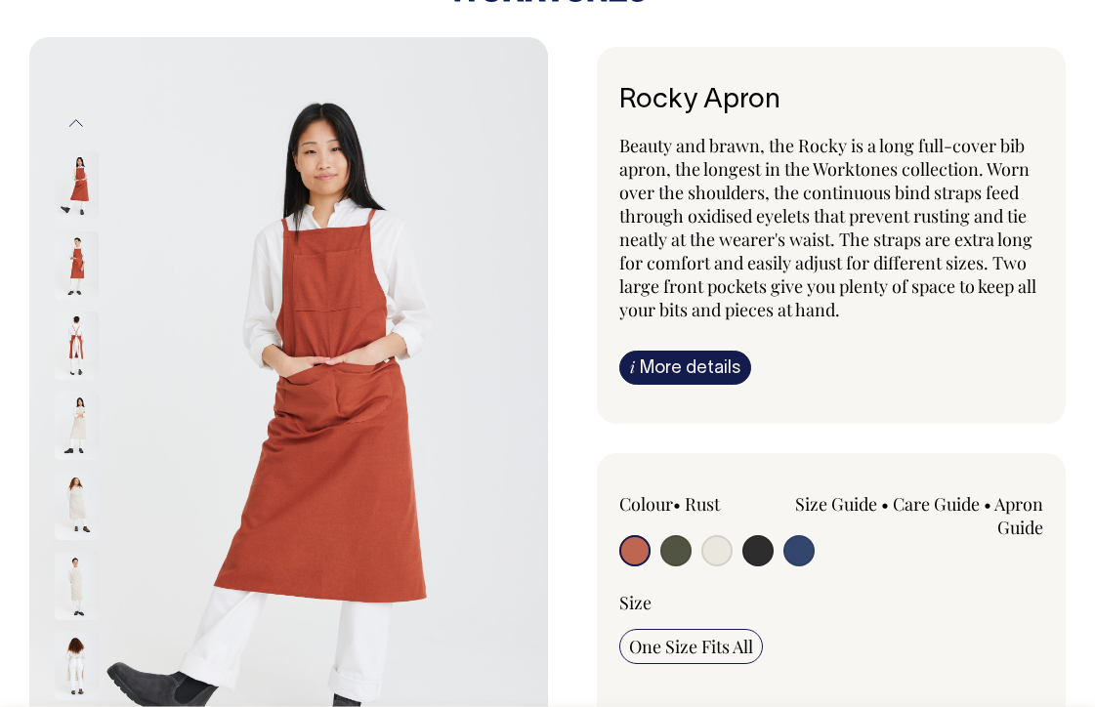
scroll to position [92, 0]
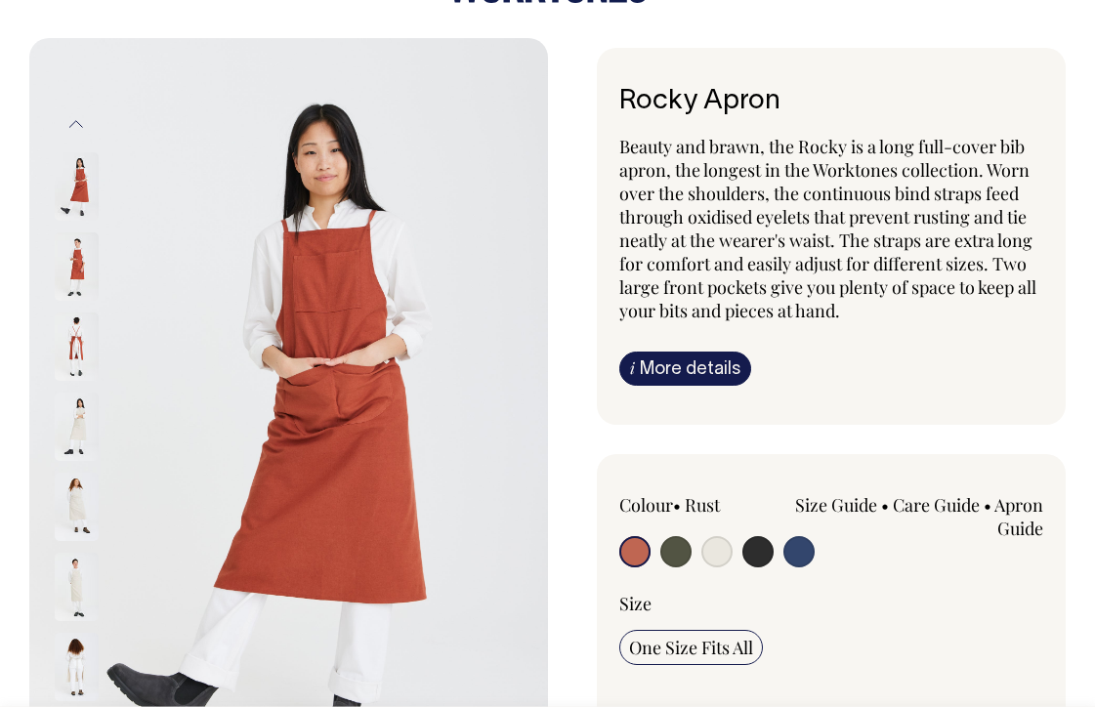
click at [72, 253] on img at bounding box center [77, 266] width 44 height 68
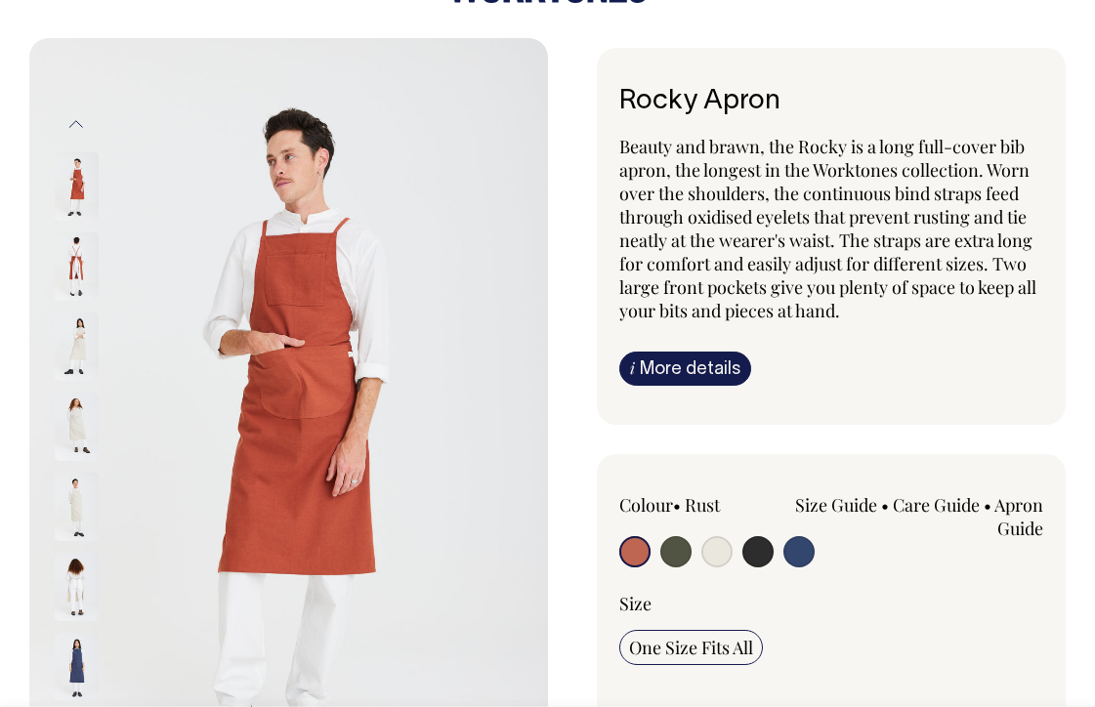
click at [83, 260] on img at bounding box center [77, 266] width 44 height 68
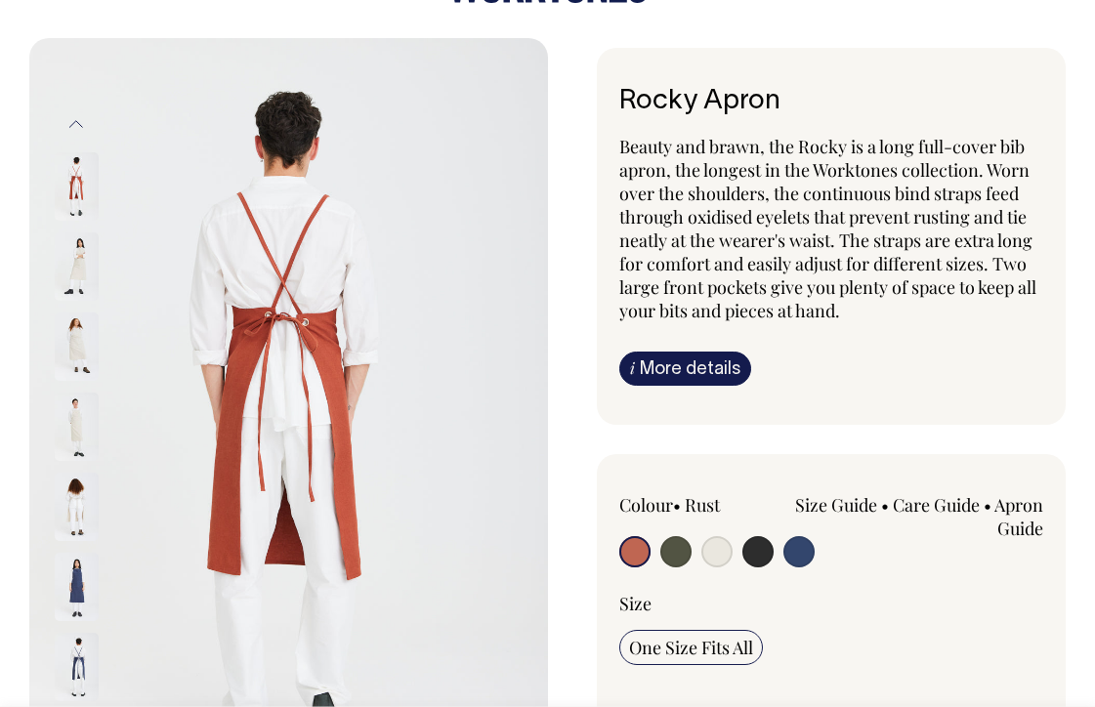
click at [73, 340] on img at bounding box center [77, 346] width 44 height 68
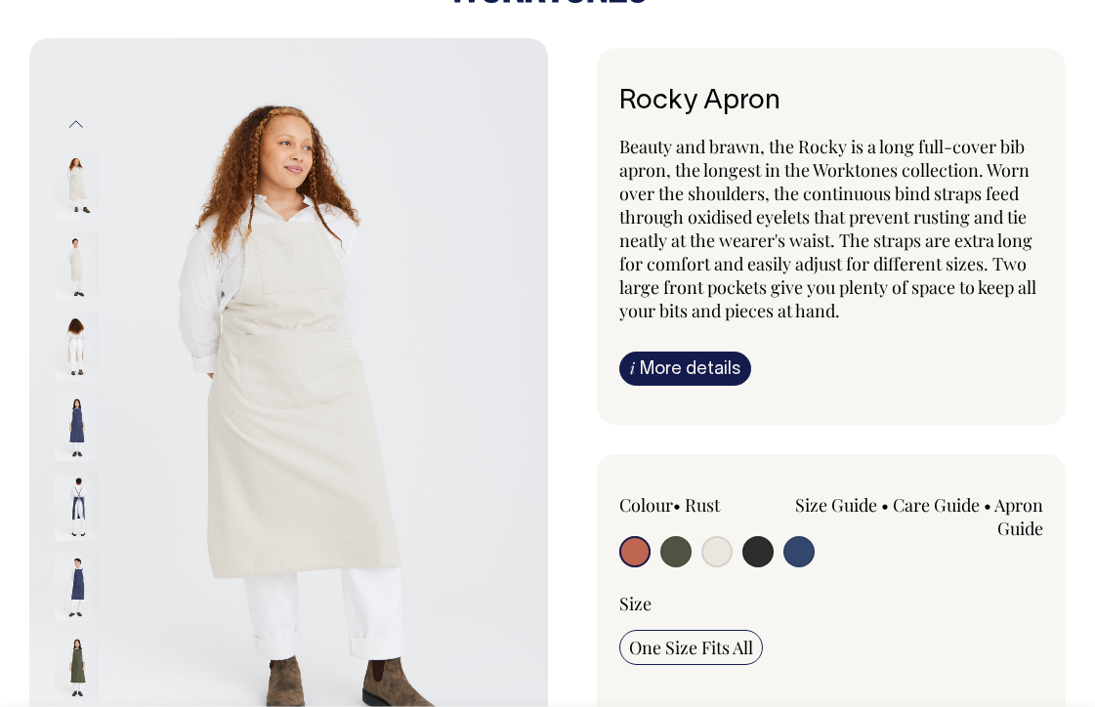
click at [75, 414] on img at bounding box center [77, 427] width 44 height 68
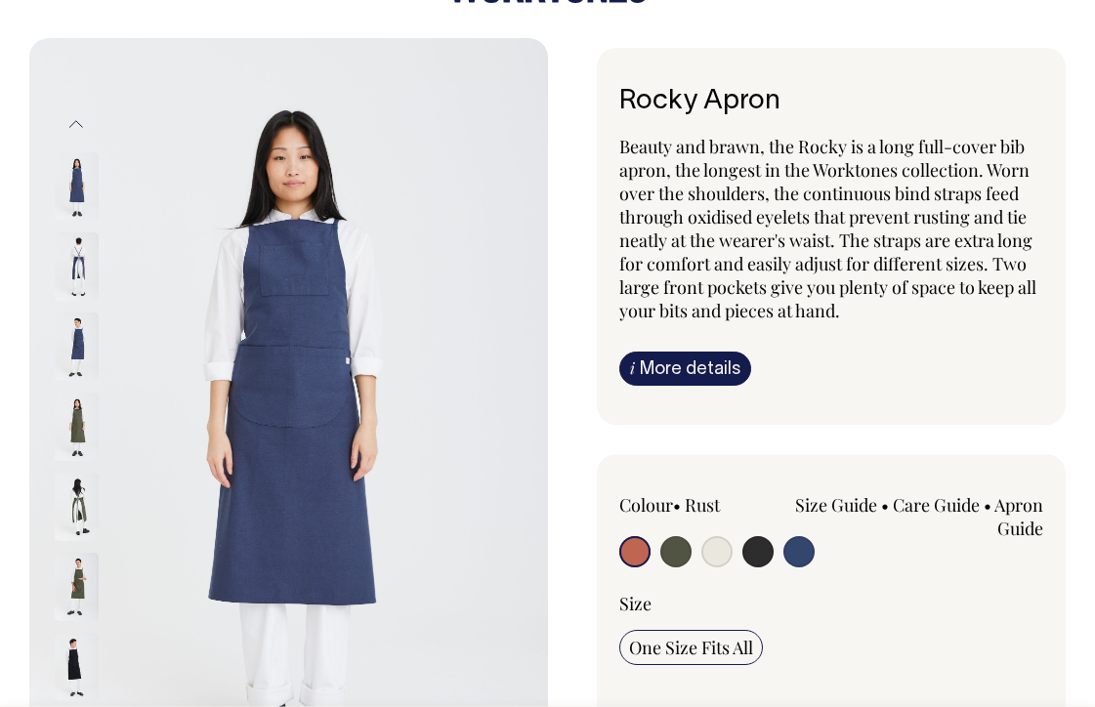
click at [77, 492] on img at bounding box center [77, 507] width 44 height 68
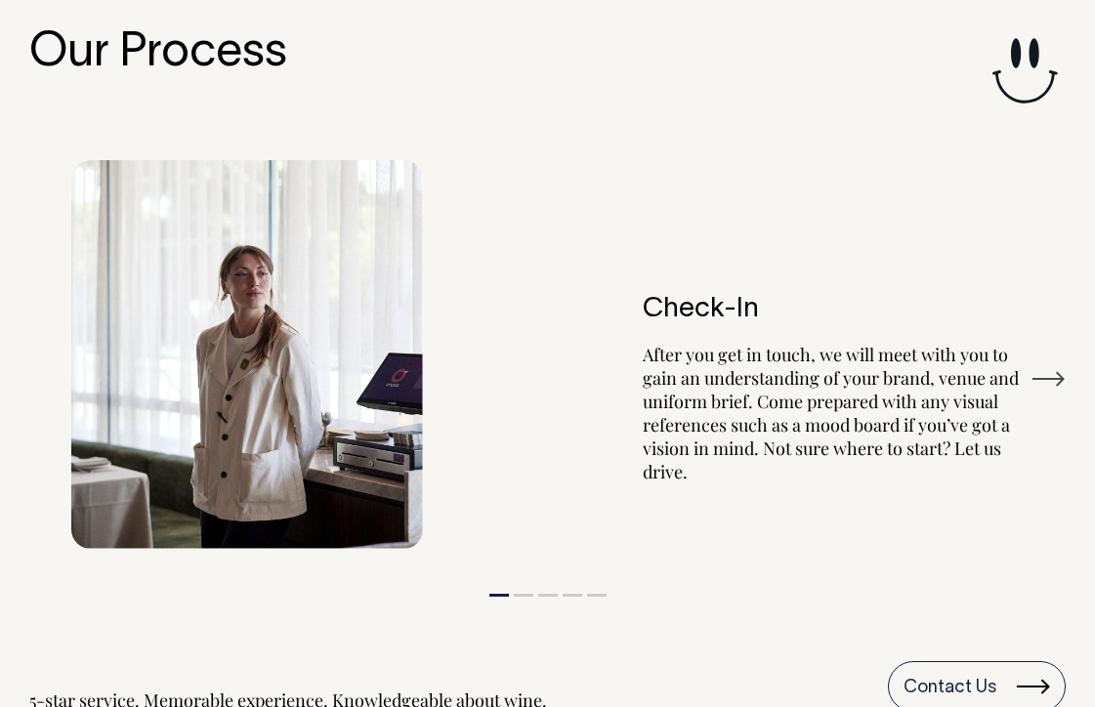
scroll to position [3391, 0]
click at [1056, 365] on button "Next" at bounding box center [1047, 379] width 35 height 29
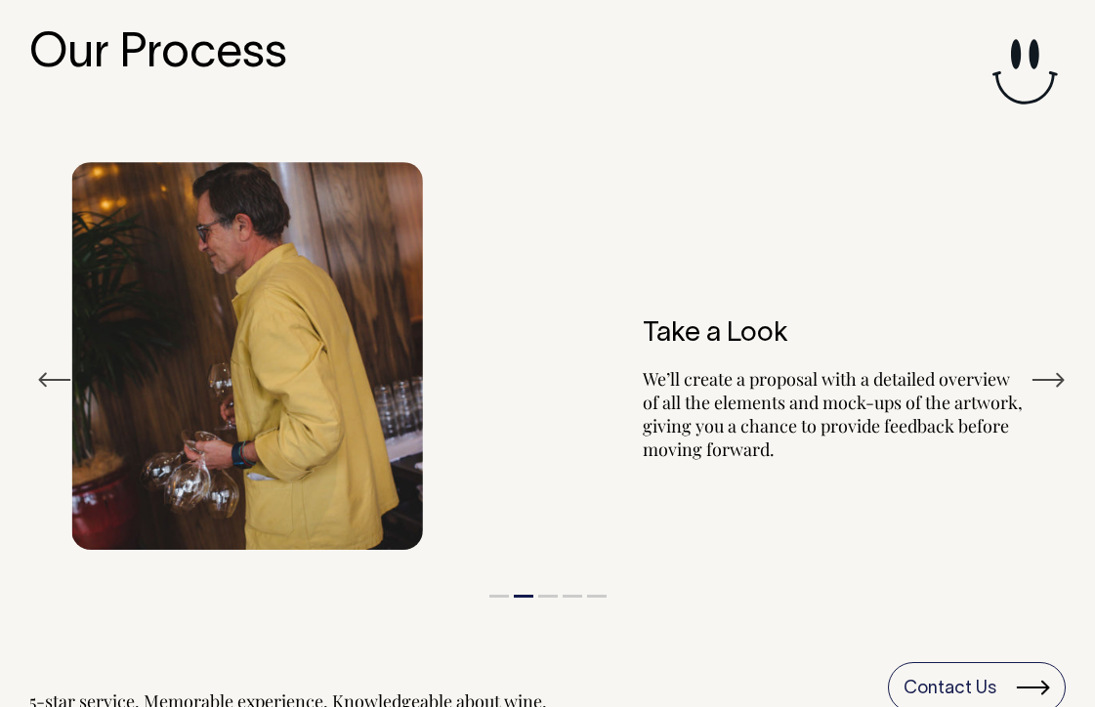
click at [1056, 365] on button "Next" at bounding box center [1047, 379] width 35 height 29
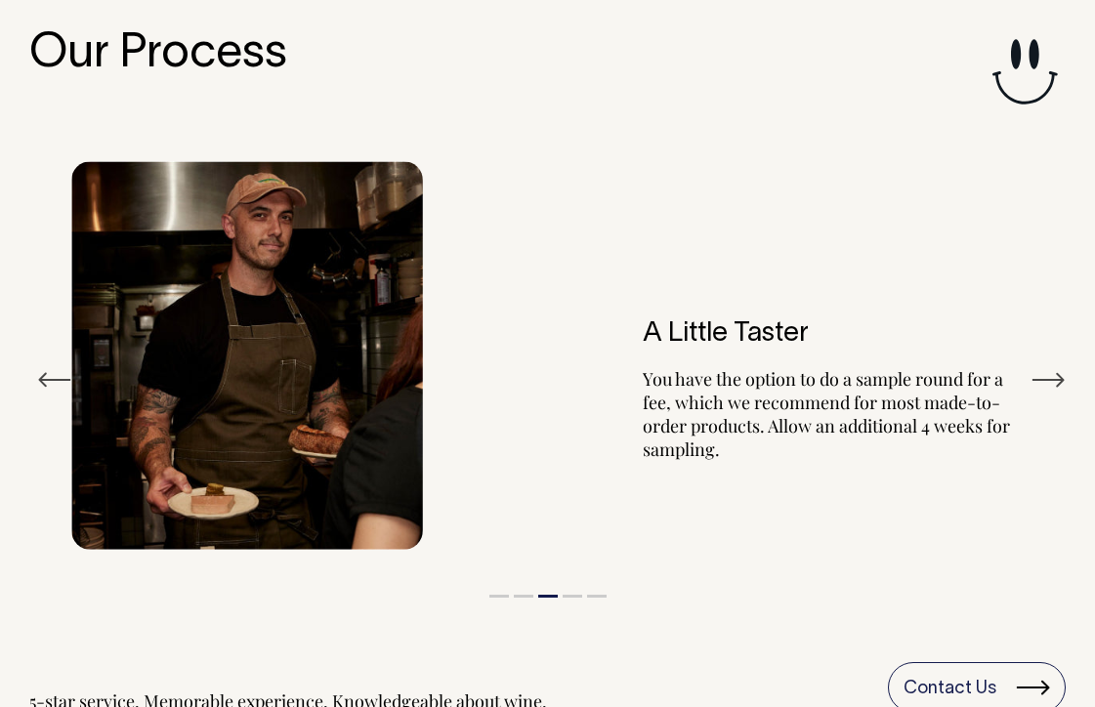
click at [1056, 365] on button "Next" at bounding box center [1047, 379] width 35 height 29
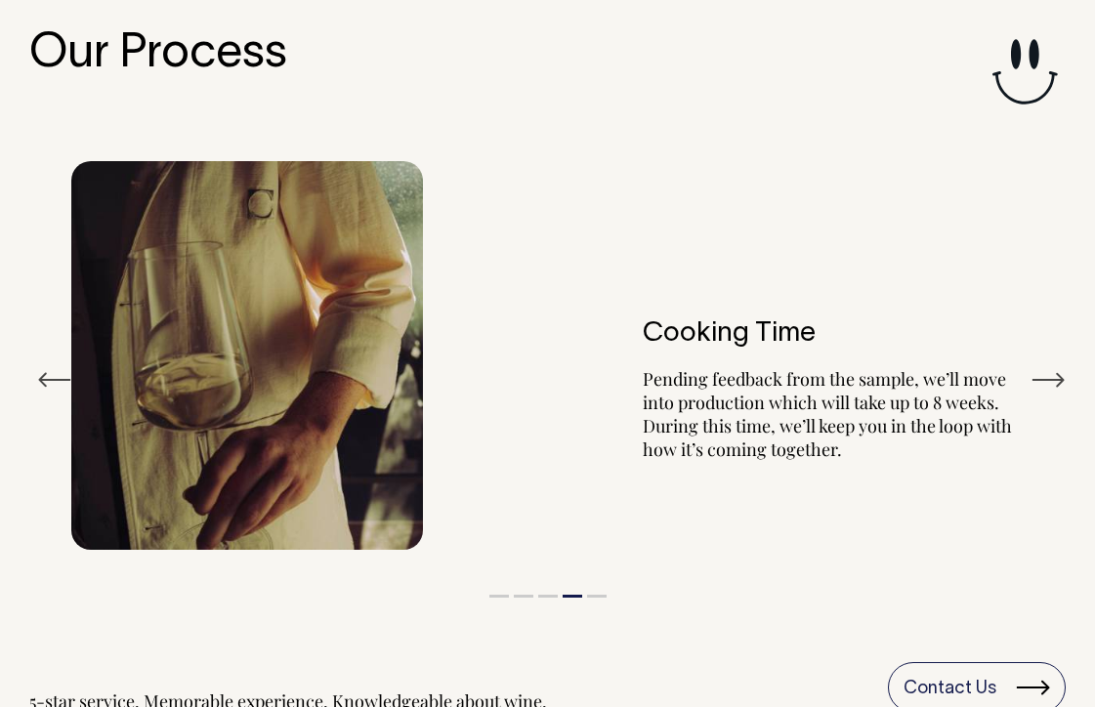
click at [1056, 365] on button "Next" at bounding box center [1047, 379] width 35 height 29
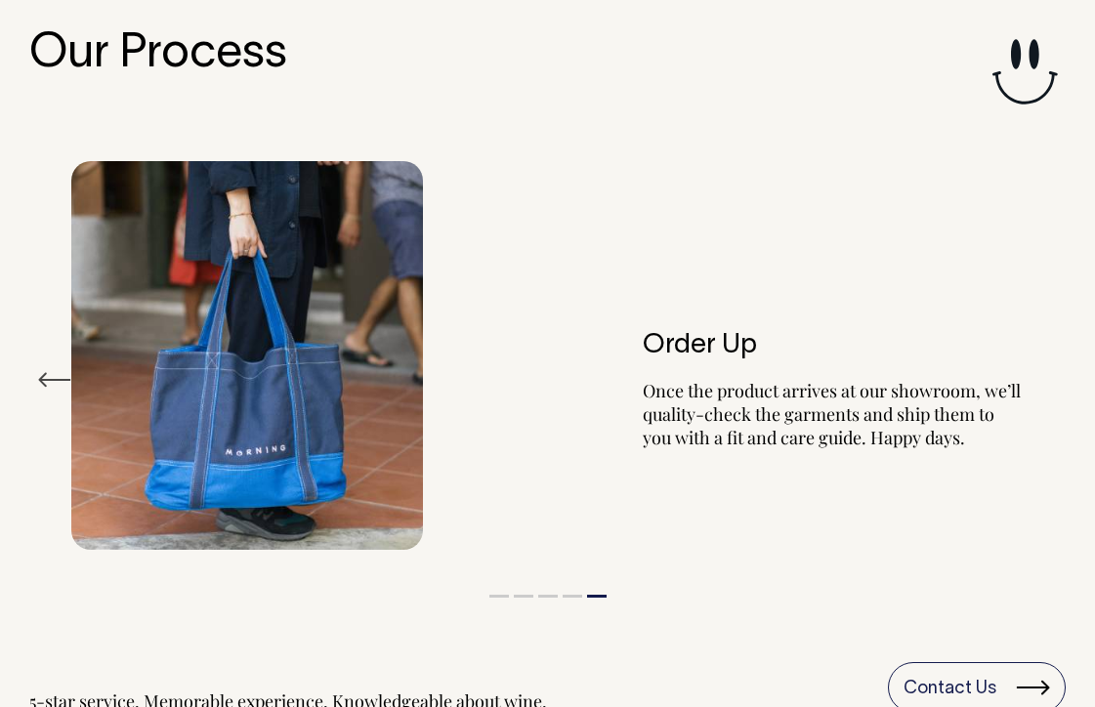
click at [1056, 360] on div "Order Up Once the product arrives at our showroom, we’ll quality-check the garm…" at bounding box center [547, 355] width 1036 height 447
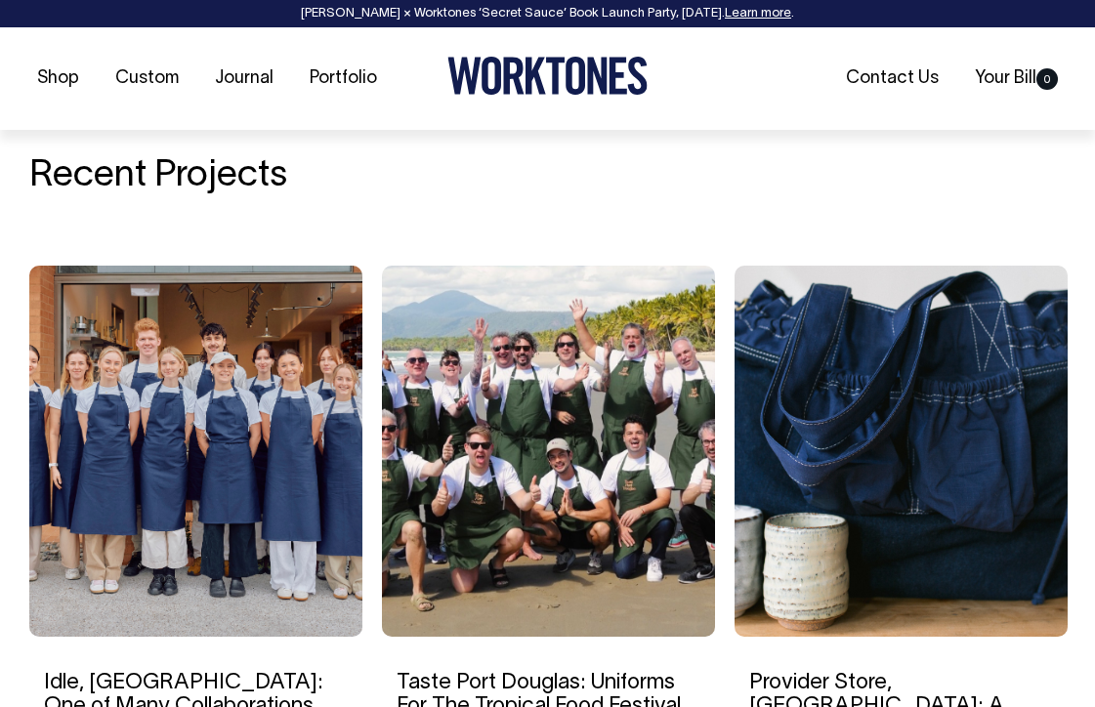
scroll to position [4167, 0]
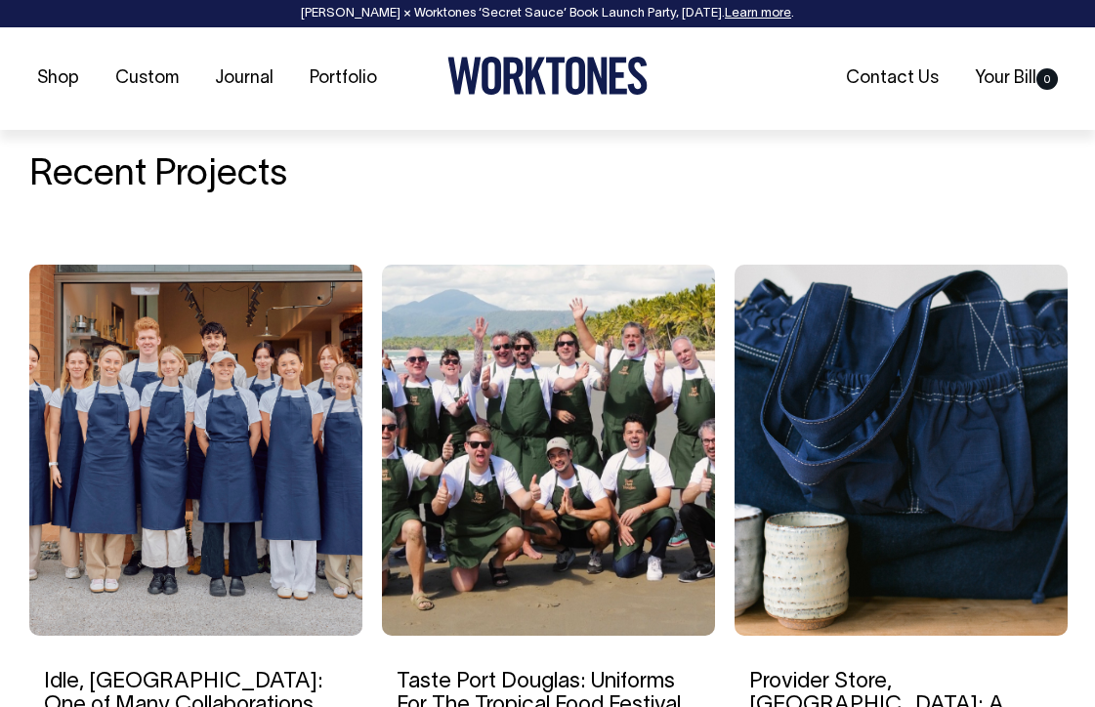
click at [194, 433] on img at bounding box center [195, 450] width 333 height 371
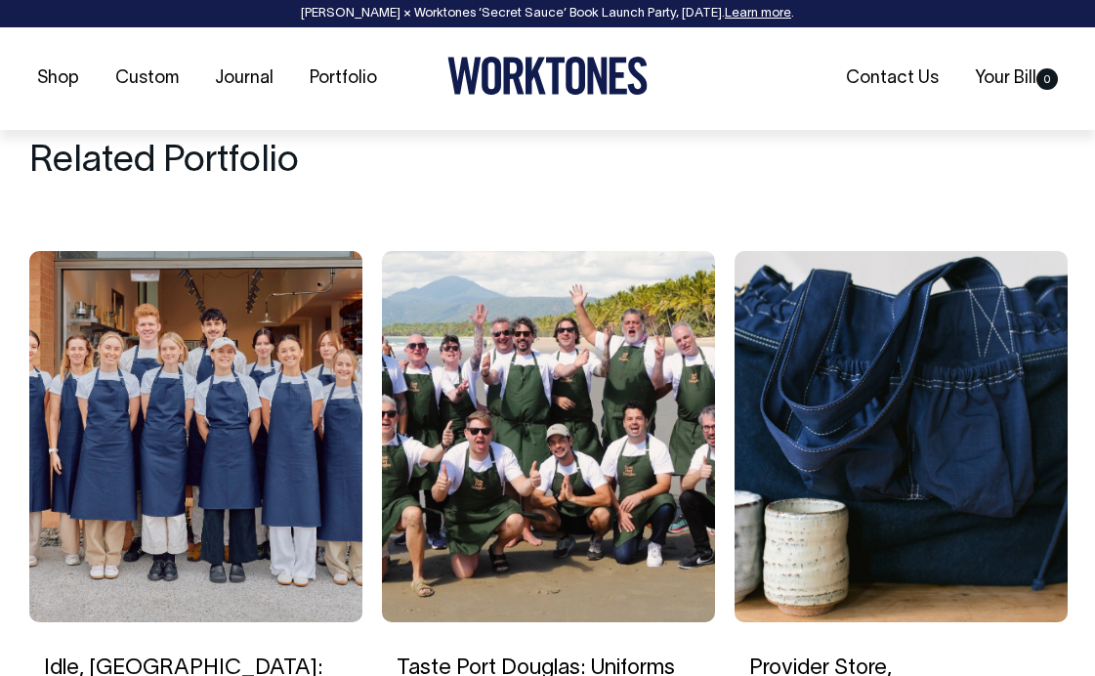
scroll to position [8026, 0]
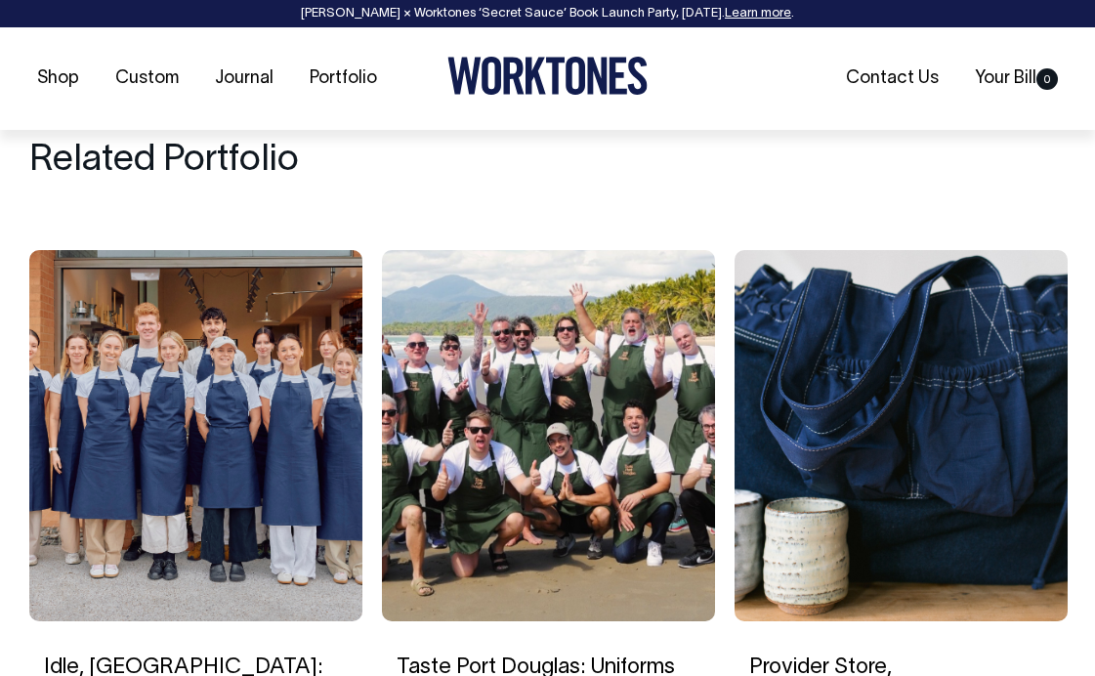
click at [544, 393] on img at bounding box center [548, 435] width 333 height 371
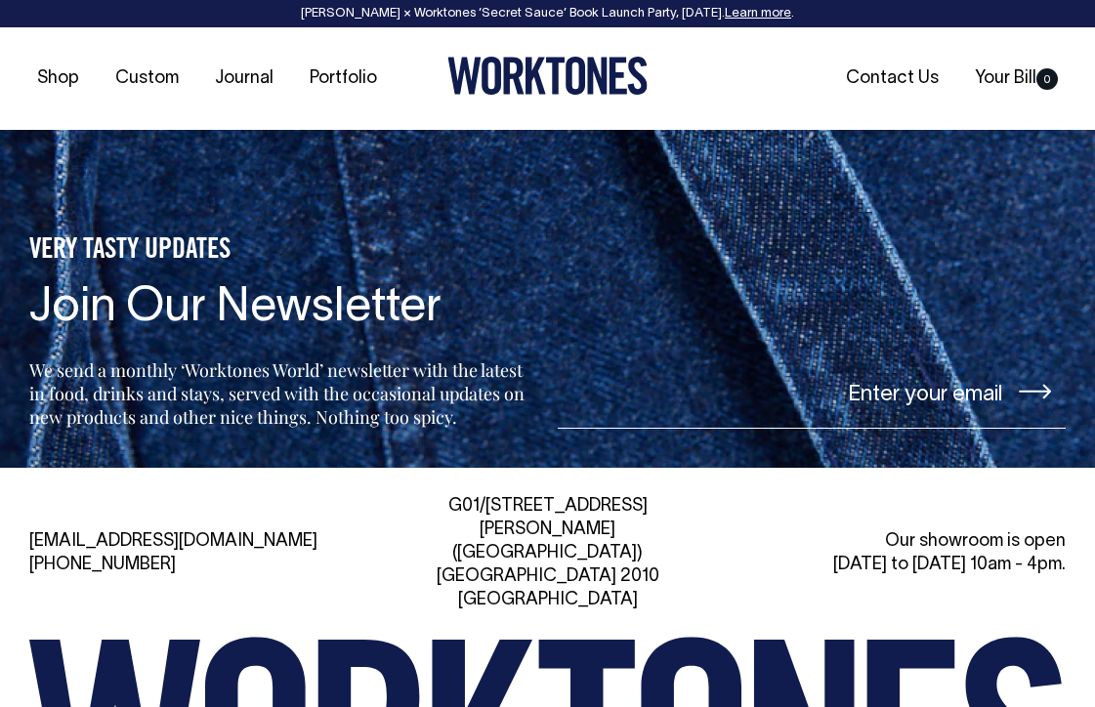
scroll to position [8109, 0]
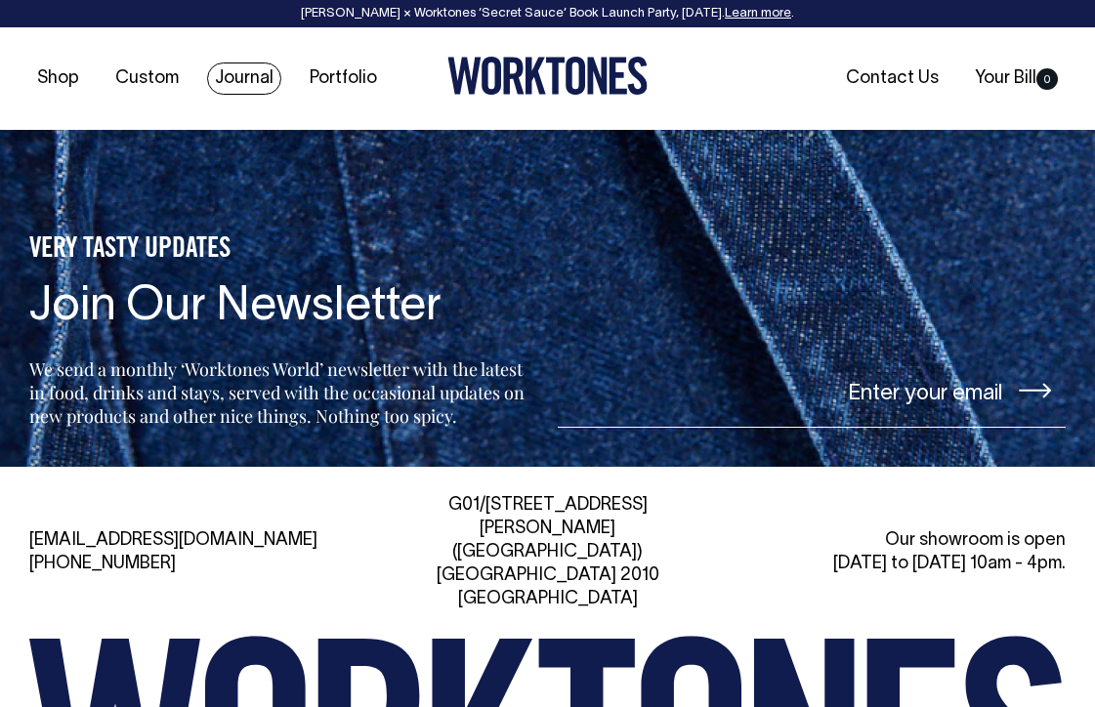
click at [246, 69] on link "Journal" at bounding box center [244, 78] width 74 height 32
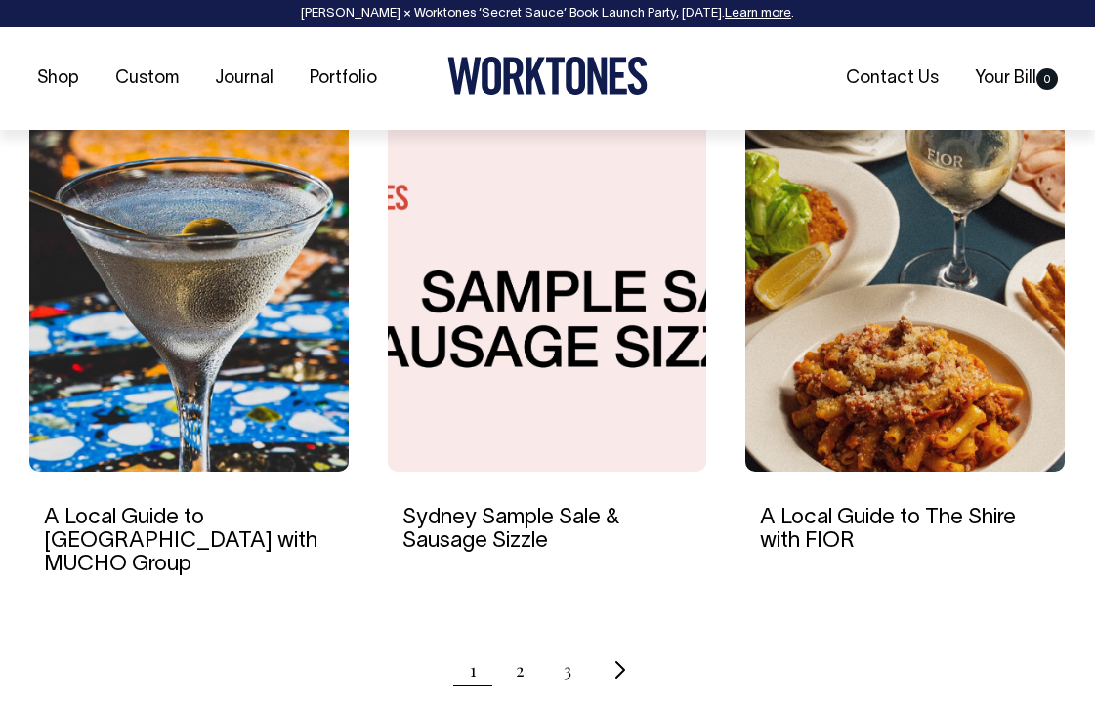
scroll to position [1853, 0]
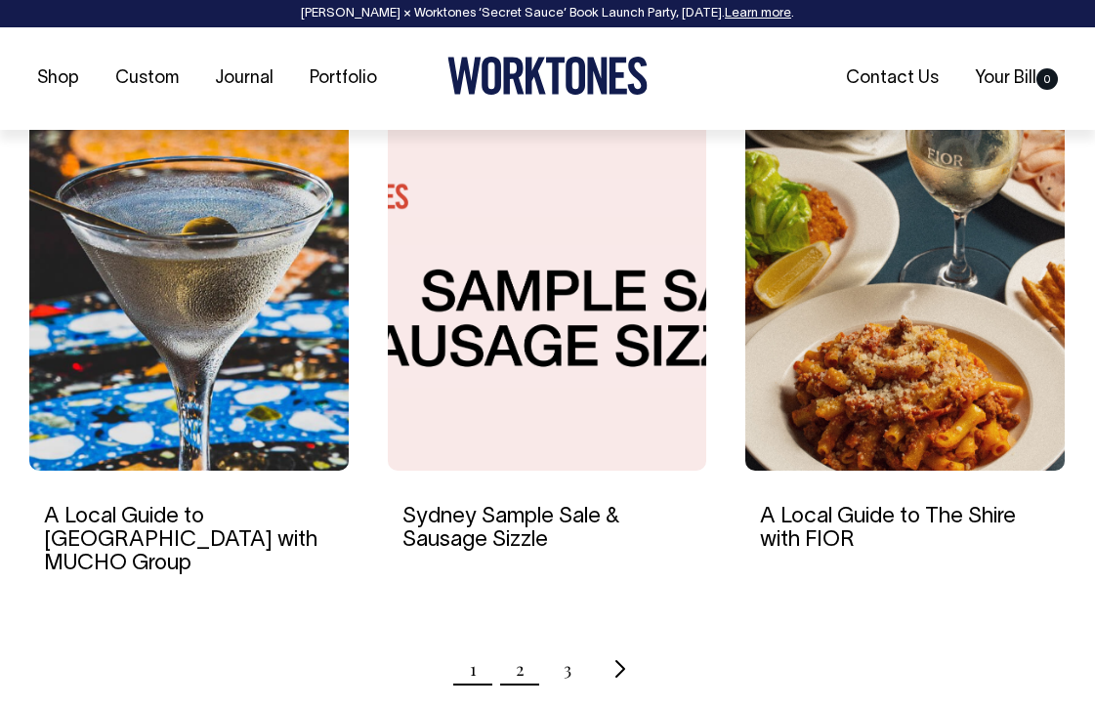
click at [517, 644] on link "2" at bounding box center [520, 668] width 9 height 49
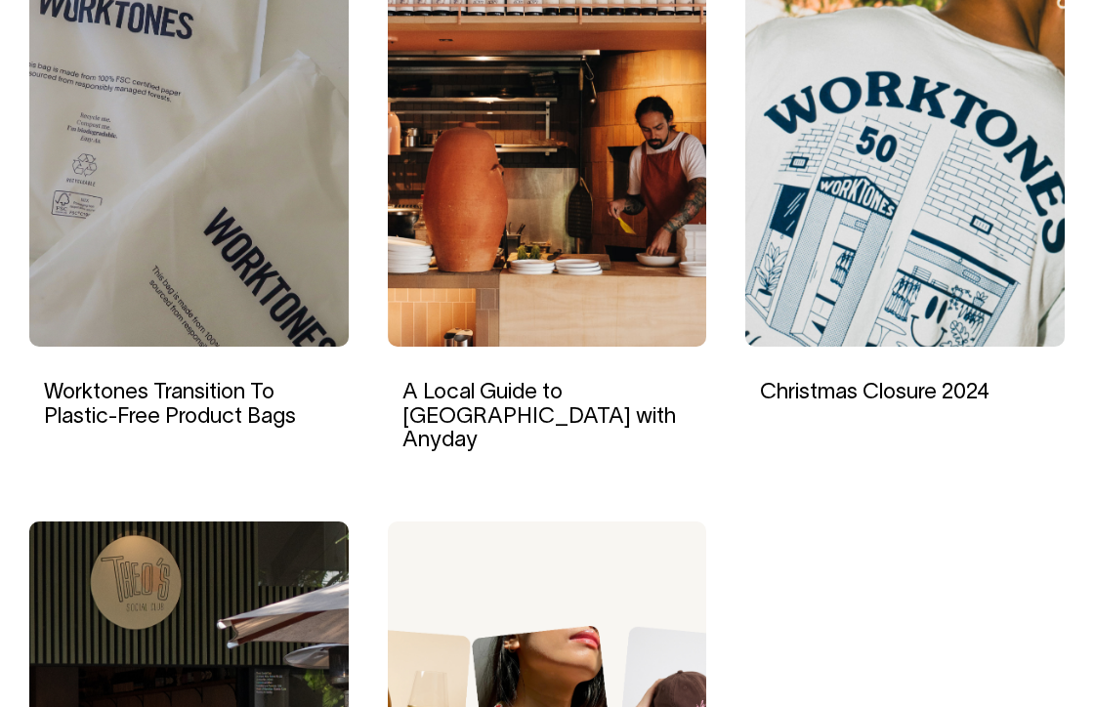
scroll to position [1449, 0]
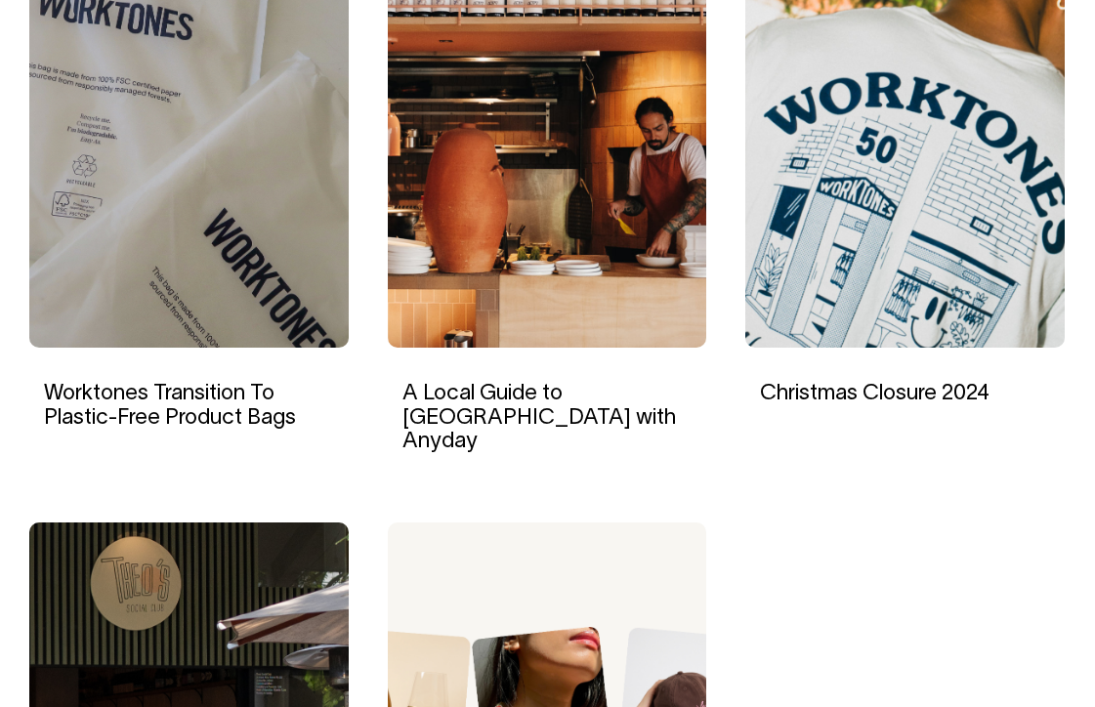
click at [495, 355] on div "A Local Guide to [GEOGRAPHIC_DATA] with Anyday" at bounding box center [547, 416] width 319 height 136
click at [504, 384] on link "A Local Guide to [GEOGRAPHIC_DATA] with Anyday" at bounding box center [538, 417] width 273 height 66
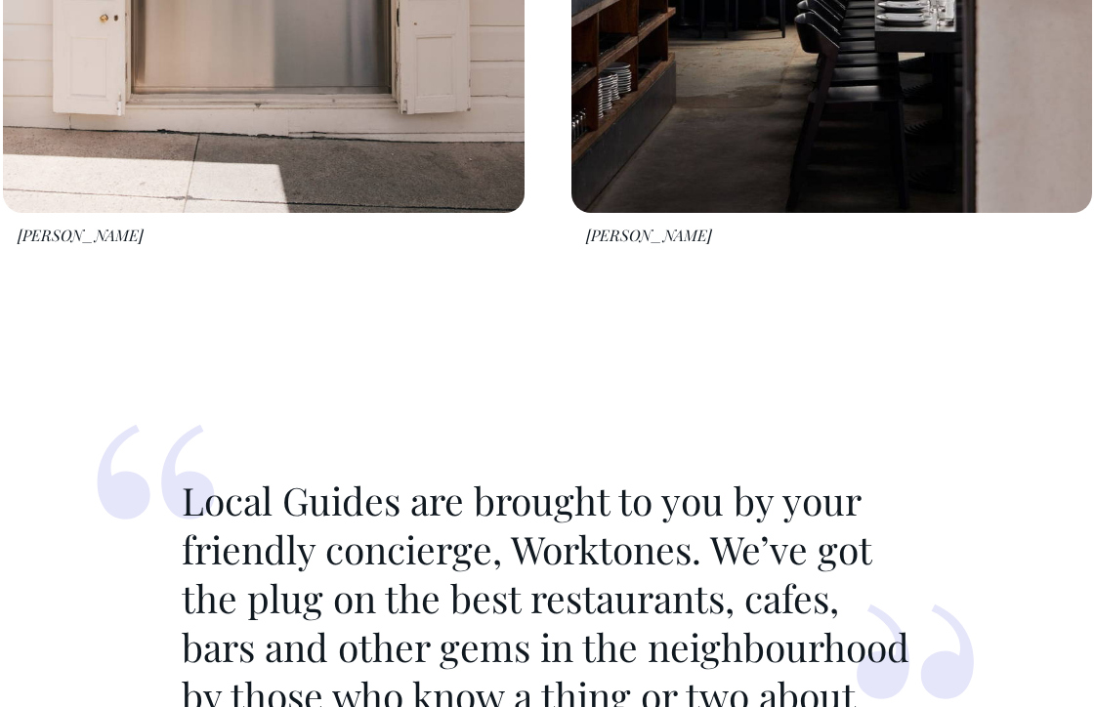
scroll to position [2156, 0]
